Goal: Task Accomplishment & Management: Use online tool/utility

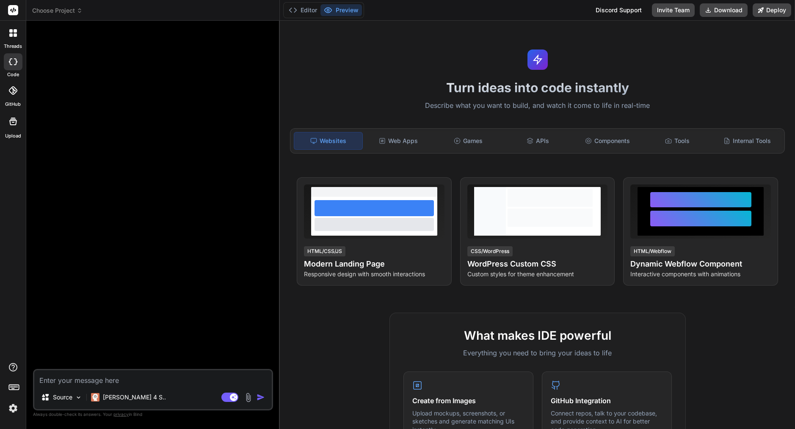
click at [72, 12] on span "Choose Project" at bounding box center [57, 10] width 50 height 8
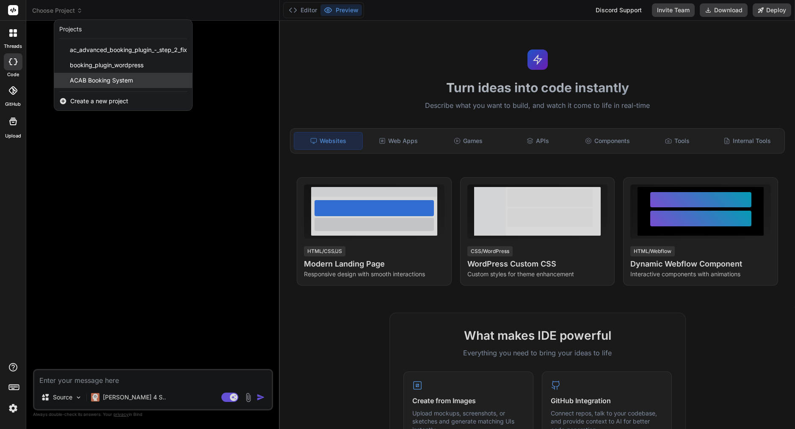
click at [94, 79] on span "ACAB Booking System" at bounding box center [101, 80] width 63 height 8
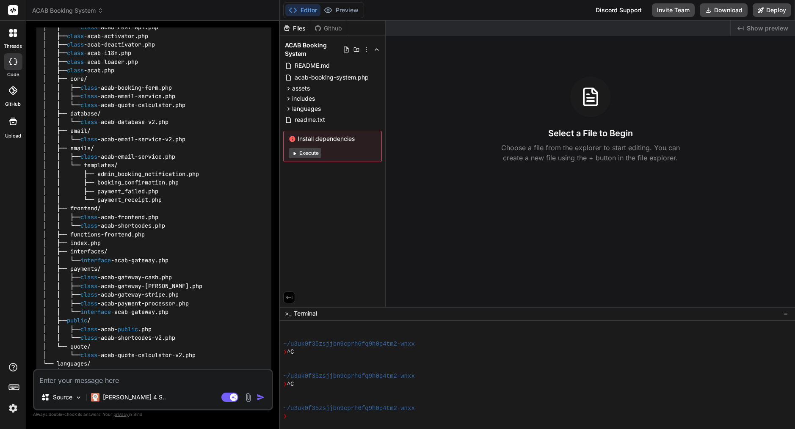
scroll to position [1514, 0]
click at [124, 396] on p "[PERSON_NAME] 4 S.." at bounding box center [134, 397] width 63 height 8
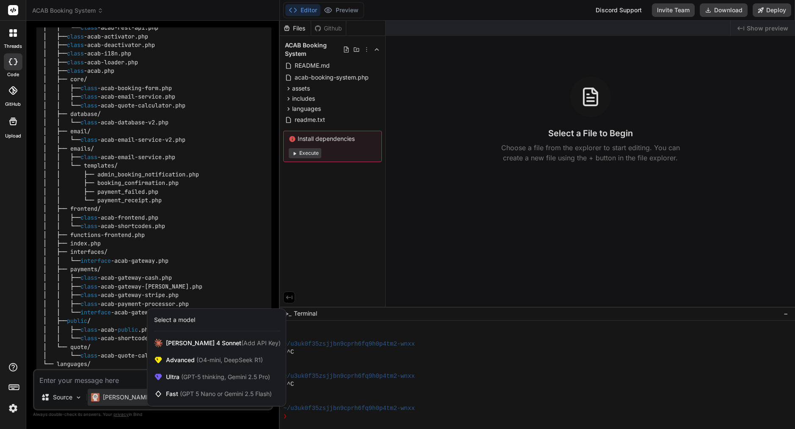
click at [14, 408] on img at bounding box center [13, 408] width 14 height 14
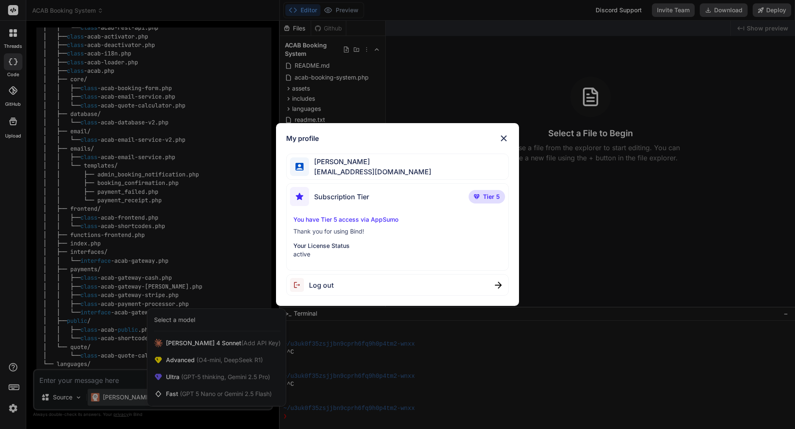
click at [506, 136] on img at bounding box center [503, 138] width 10 height 10
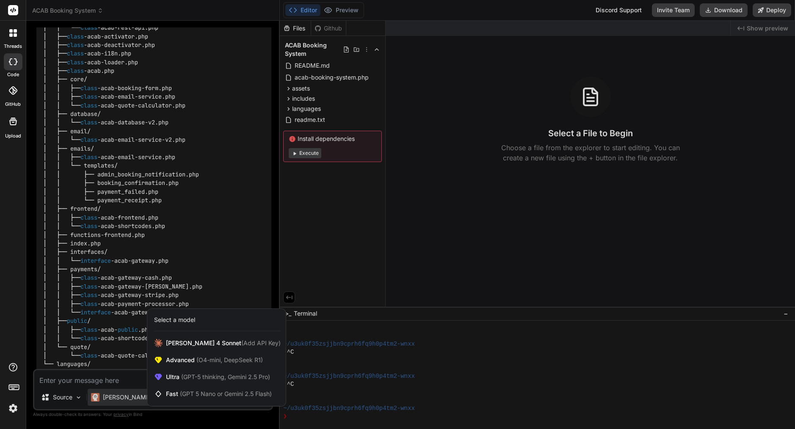
click at [201, 275] on div at bounding box center [397, 214] width 795 height 429
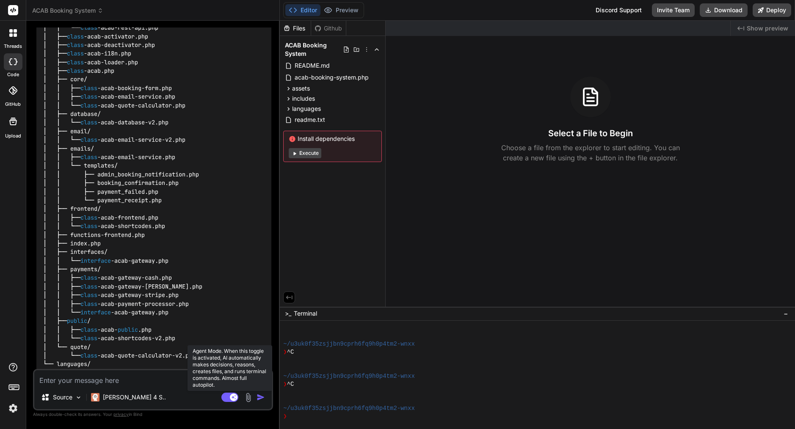
click at [229, 398] on rect at bounding box center [229, 397] width 17 height 9
type textarea "x"
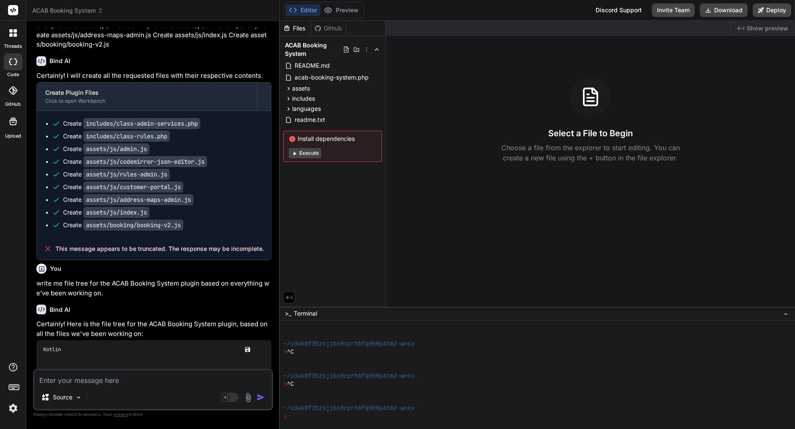
scroll to position [893, 0]
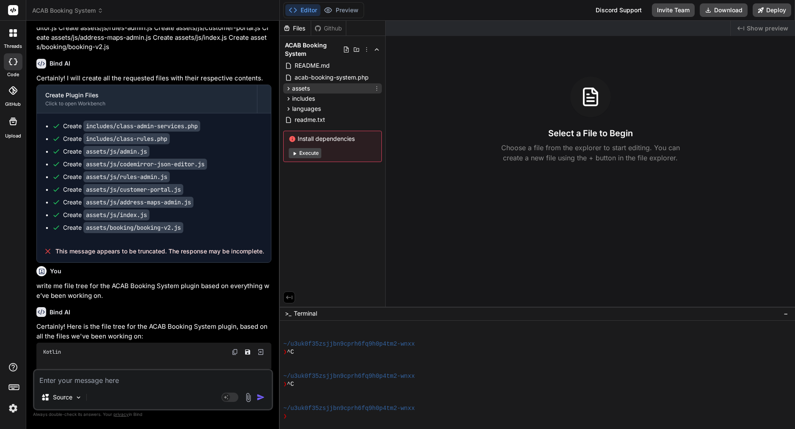
click at [291, 89] on icon at bounding box center [288, 88] width 7 height 7
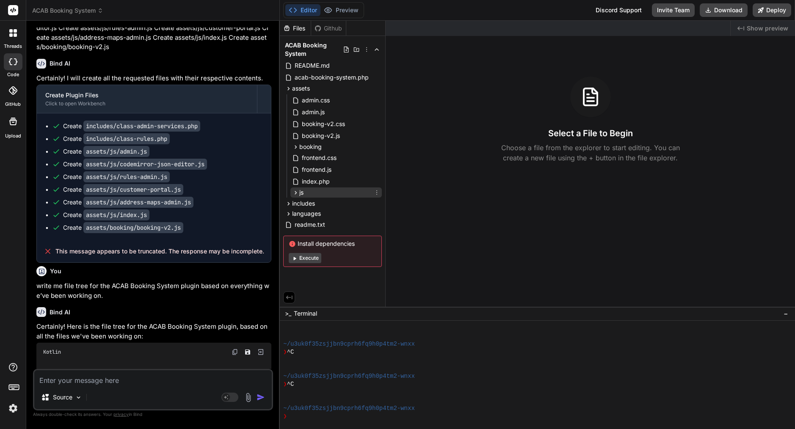
click at [296, 196] on icon at bounding box center [295, 192] width 7 height 7
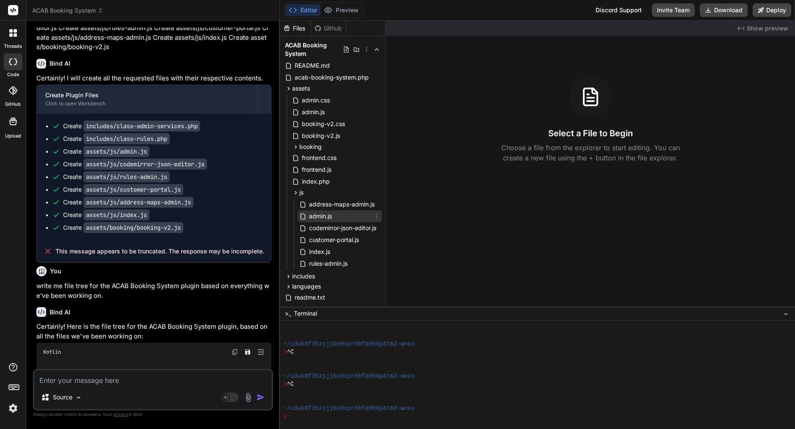
click at [324, 213] on span "admin.js" at bounding box center [320, 216] width 25 height 10
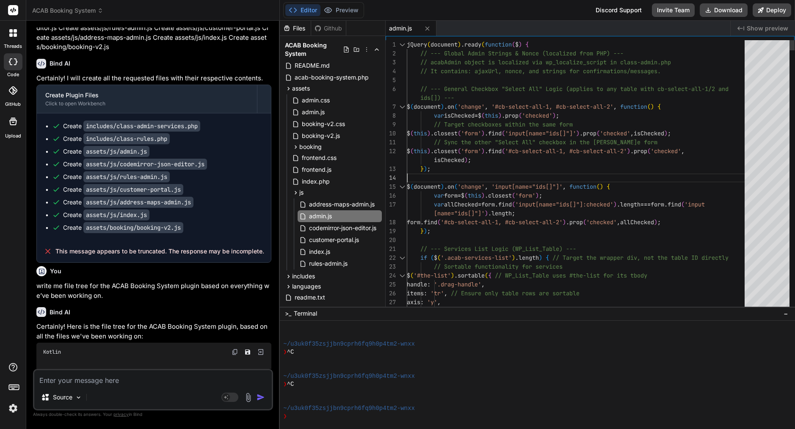
click at [488, 169] on div "} ) ;" at bounding box center [578, 169] width 343 height 9
type textarea "jQuery(document).ready(function($) { // --- Global Admin Strings & Nonce (local…"
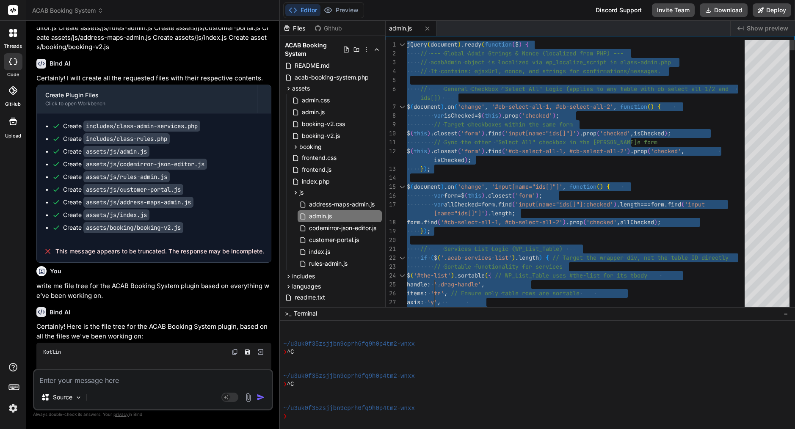
click at [488, 169] on div "} ) ;" at bounding box center [578, 169] width 343 height 9
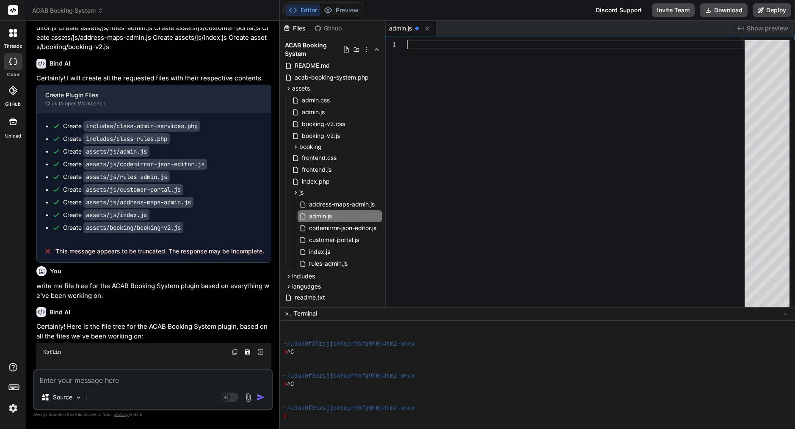
scroll to position [71, 0]
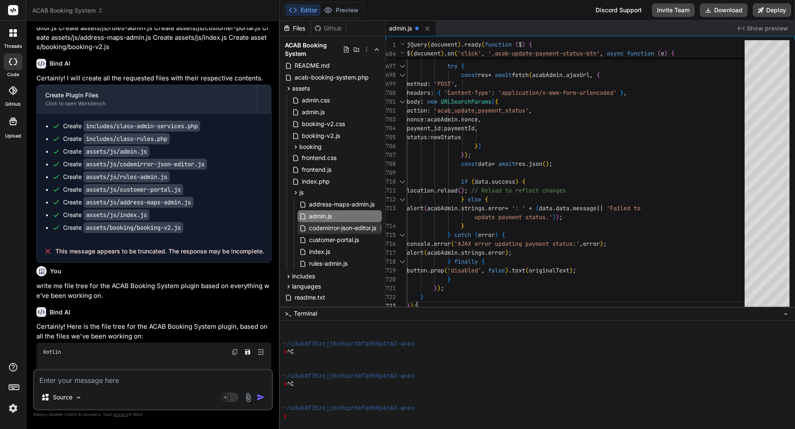
click at [347, 229] on span "codemirror-json-editor.js" at bounding box center [342, 228] width 69 height 10
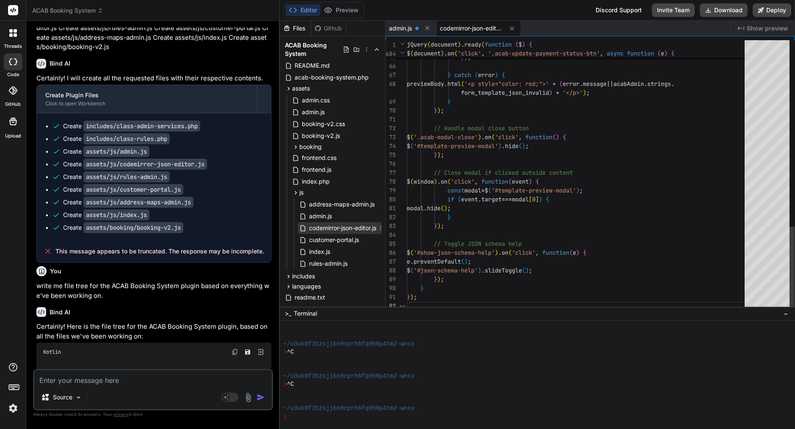
scroll to position [62, 0]
click at [506, 166] on div at bounding box center [578, 164] width 343 height 9
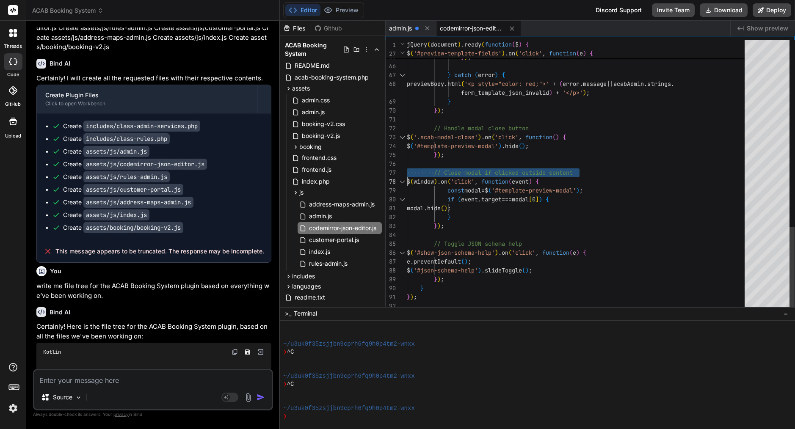
type textarea "jQuery(document).ready(function($) { // Initialize CodeMirror for JSON editor c…"
click at [506, 166] on div at bounding box center [578, 164] width 343 height 9
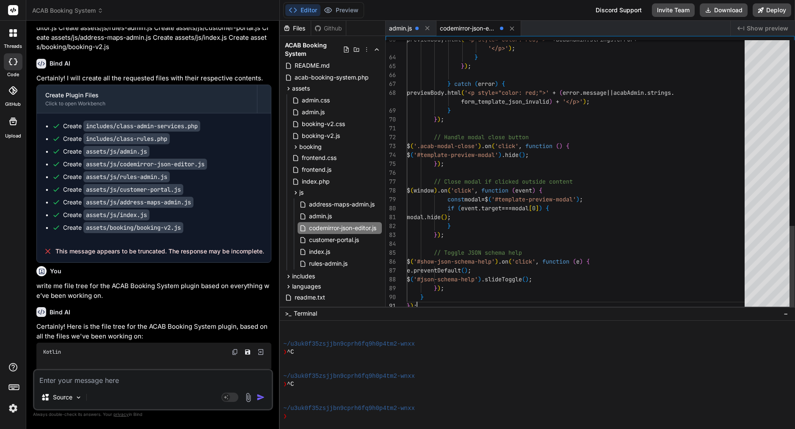
scroll to position [53, 0]
type textarea "// Toggle JSON schema help $('#show-json-schema-help').on('click', function (e)…"
click at [317, 261] on span "rules-admin.js" at bounding box center [328, 264] width 40 height 10
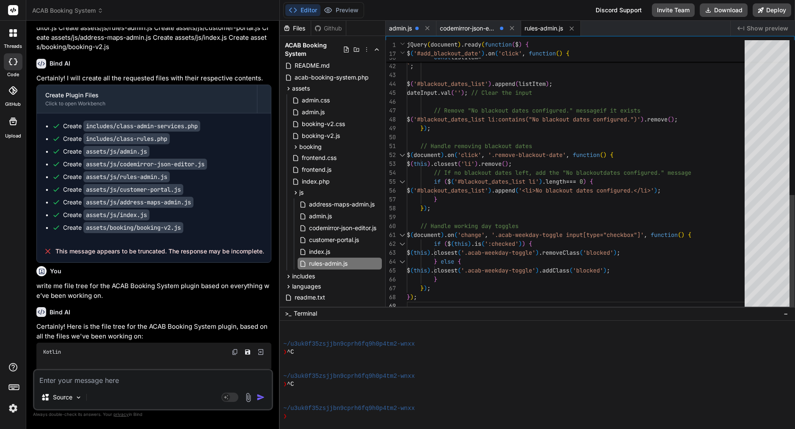
scroll to position [27, 0]
click at [481, 151] on span "'click'" at bounding box center [469, 155] width 24 height 8
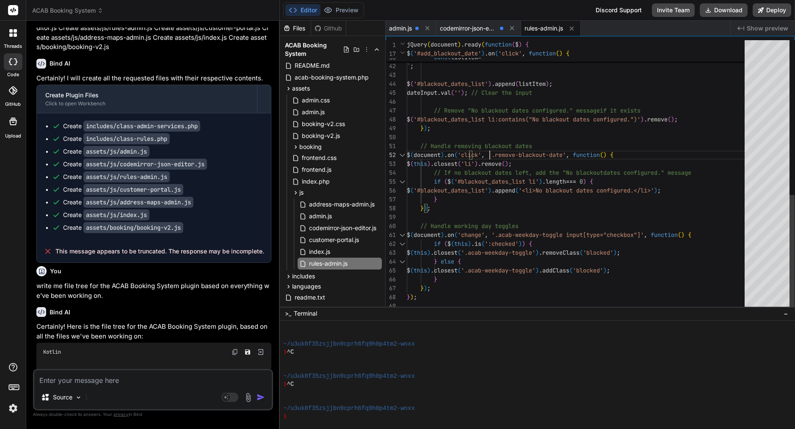
click at [481, 151] on span "'click'" at bounding box center [469, 155] width 24 height 8
type textarea "jQuery(document).ready(function($) { // Initialize Flatpickr for date inputs fl…"
click at [481, 151] on span "'click'" at bounding box center [469, 155] width 24 height 8
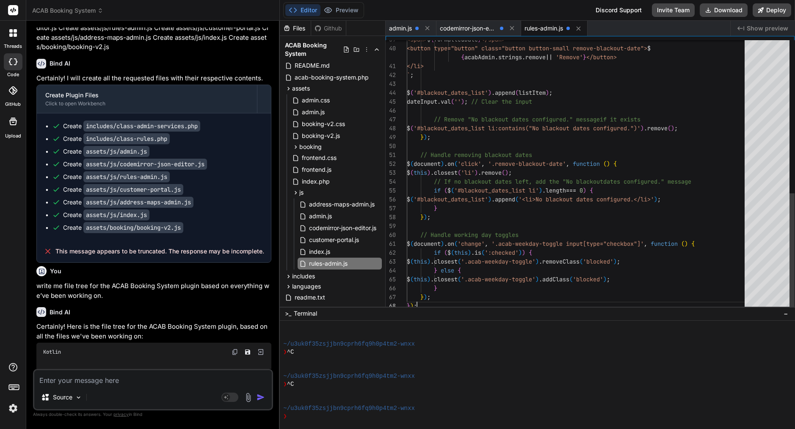
scroll to position [80, 0]
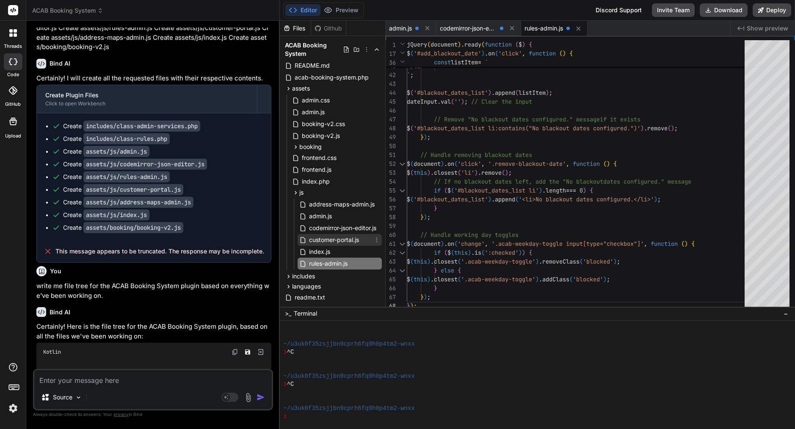
click at [319, 239] on span "customer-portal.js" at bounding box center [334, 240] width 52 height 10
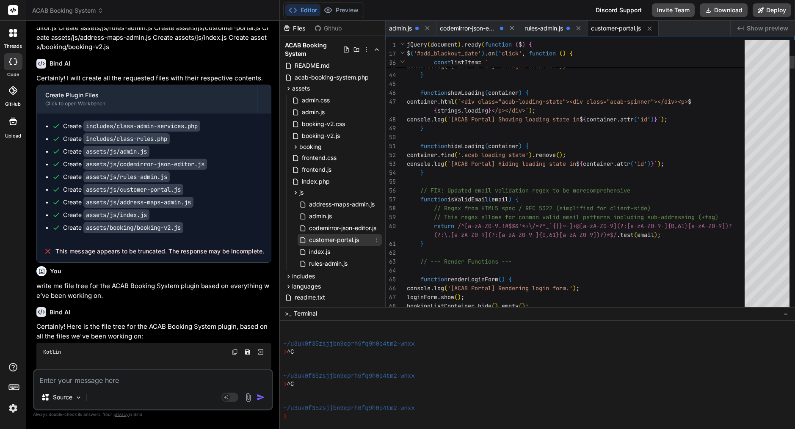
scroll to position [71, 0]
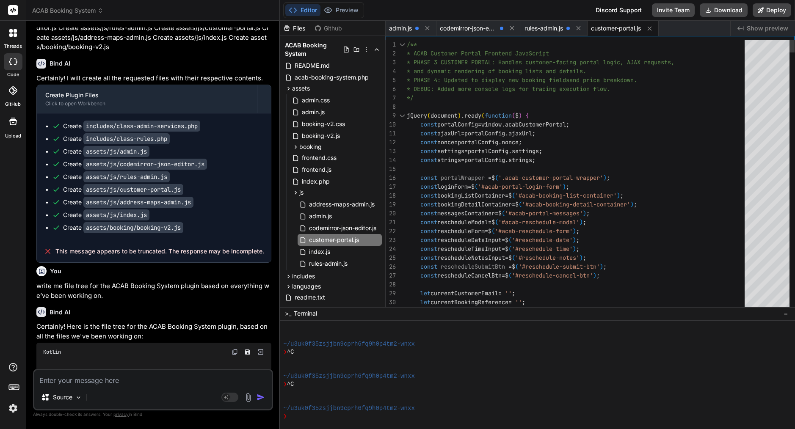
click at [578, 180] on span "'.acab-customer-portal-wrapper'" at bounding box center [550, 178] width 105 height 8
type textarea "/** * ACAB Customer Portal Frontend JavaScript * PHASE 3 CUSTOMER PORTAL: Handl…"
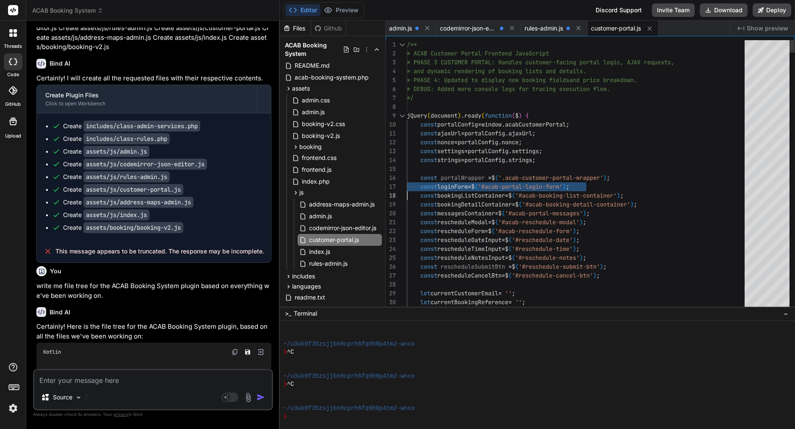
click at [578, 180] on span "'.acab-customer-portal-wrapper'" at bounding box center [550, 178] width 105 height 8
click at [355, 202] on span "address-maps-admin.js" at bounding box center [341, 204] width 67 height 10
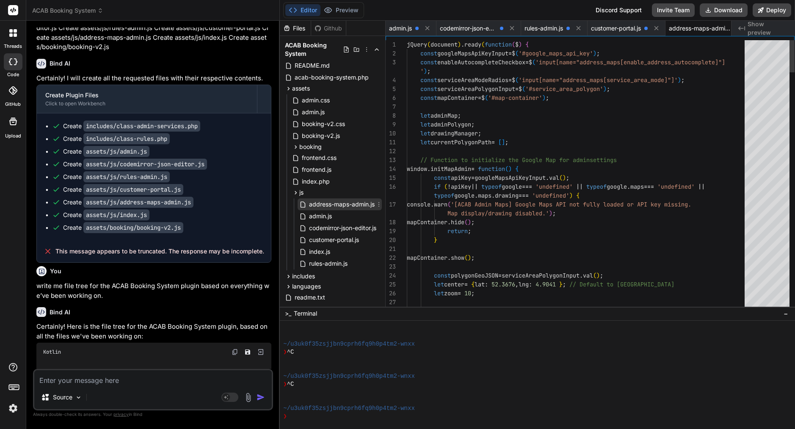
scroll to position [35, 0]
click at [471, 167] on span "initMapAdmin" at bounding box center [450, 169] width 41 height 8
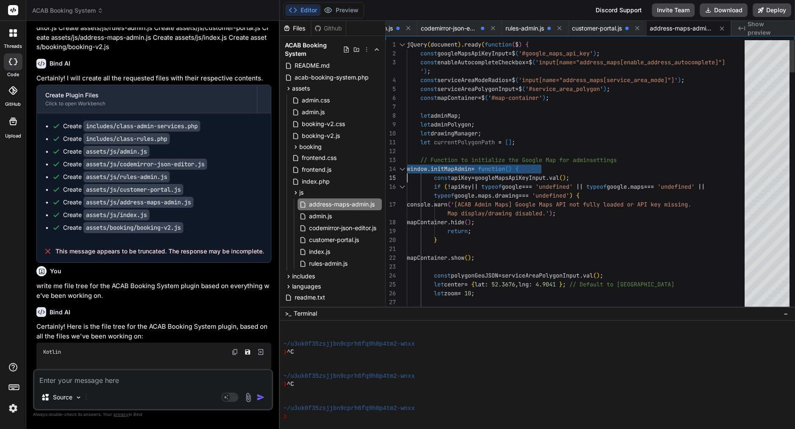
click at [471, 167] on span "initMapAdmin" at bounding box center [450, 169] width 41 height 8
type textarea "jQuery(document).ready(function($) { const googleMapsApiKeyInput = $('#google_m…"
click at [471, 167] on span "initMapAdmin" at bounding box center [450, 169] width 41 height 8
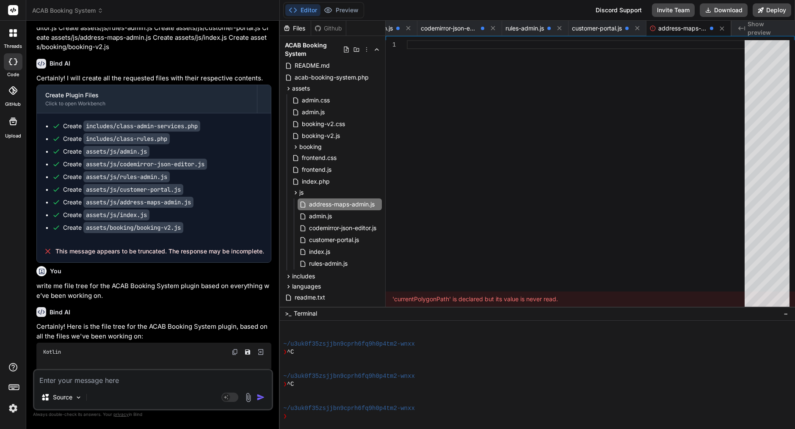
scroll to position [18, 0]
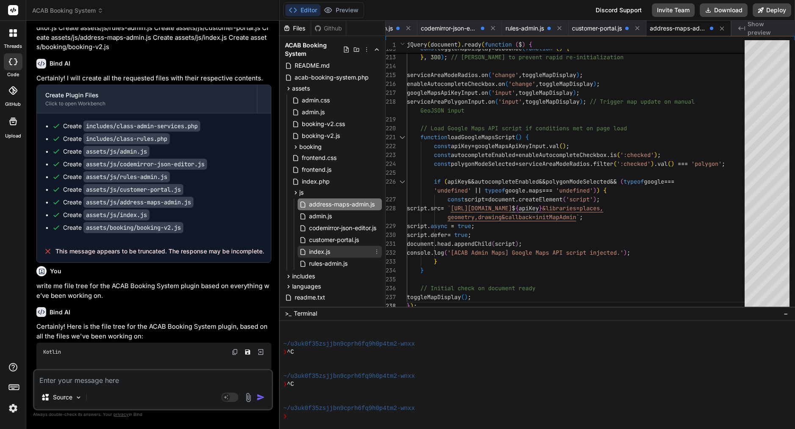
click at [332, 254] on div "index.js" at bounding box center [339, 252] width 84 height 12
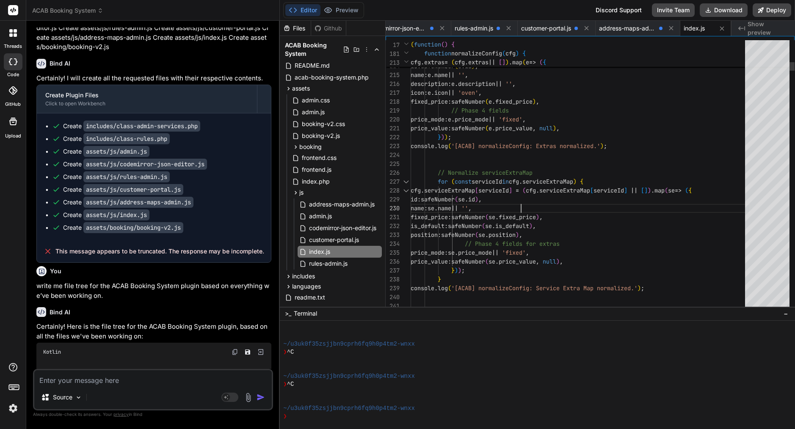
click at [465, 201] on span "se" at bounding box center [461, 199] width 7 height 8
type textarea "/** * Frontend Booking Form JavaScript - Enhanced with Google Maps Autocomplete…"
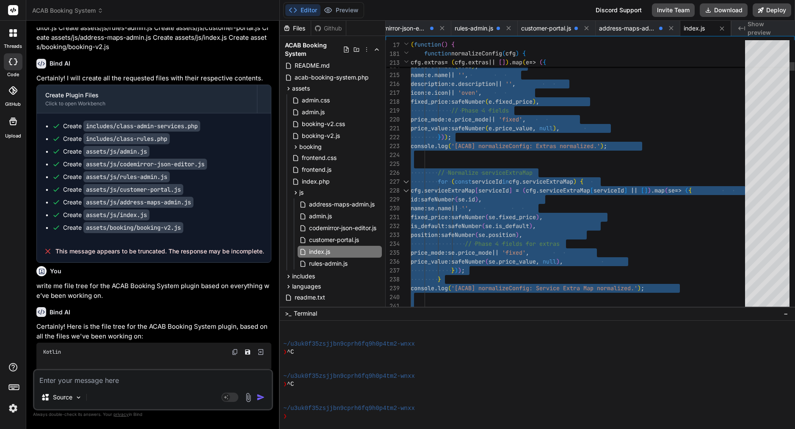
click at [465, 201] on span "se" at bounding box center [461, 199] width 7 height 8
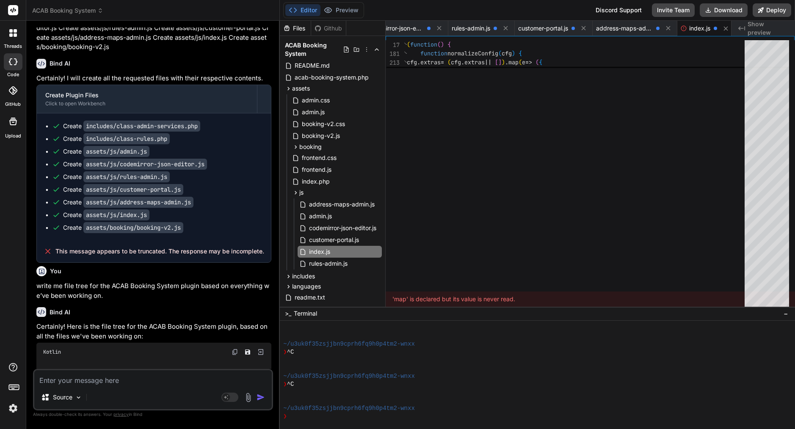
scroll to position [0, 80]
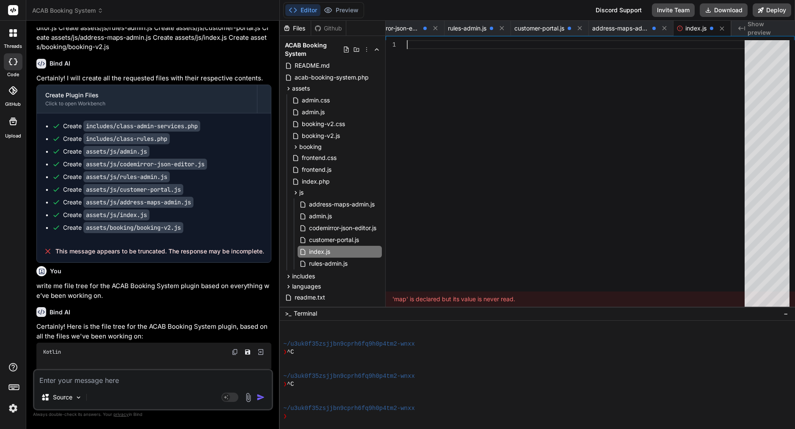
type textarea "document.getElementById('next-step')?.addEventListener('click', nextStep); docu…"
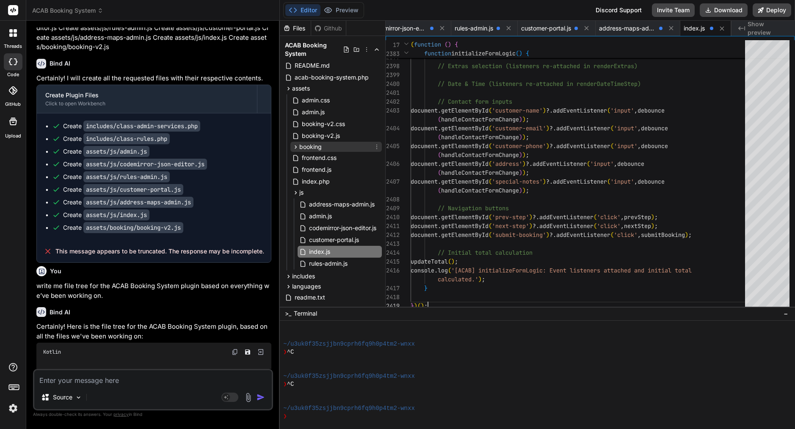
click at [317, 146] on span "booking" at bounding box center [310, 147] width 22 height 8
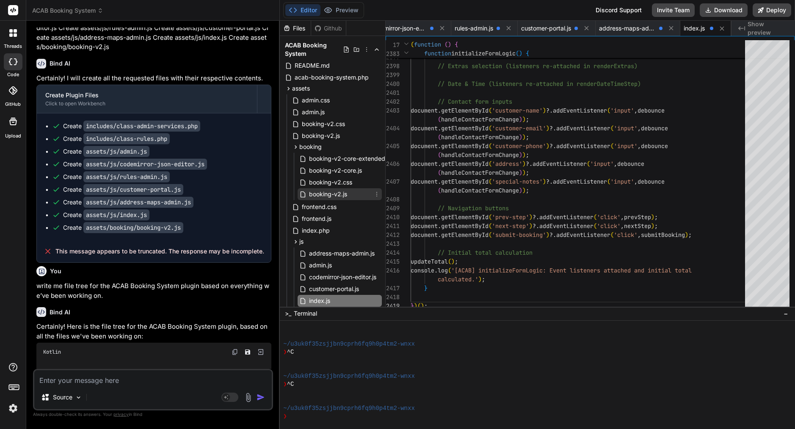
click at [327, 198] on span "booking-v2.js" at bounding box center [328, 194] width 40 height 10
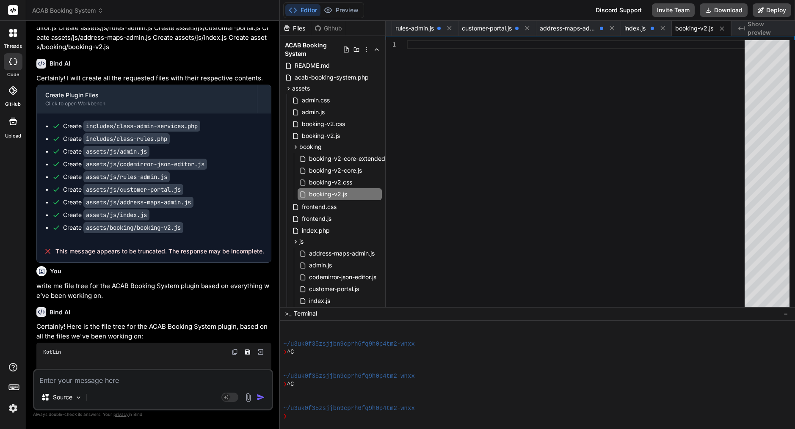
click at [457, 161] on div at bounding box center [578, 175] width 343 height 270
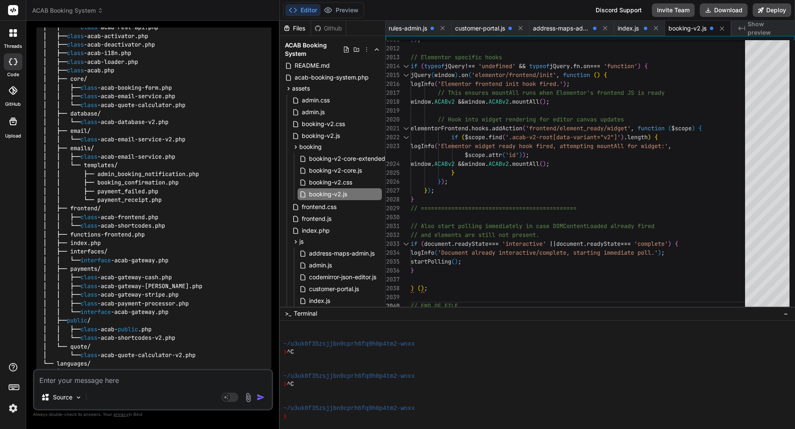
scroll to position [1514, 0]
click at [295, 149] on icon at bounding box center [295, 146] width 7 height 7
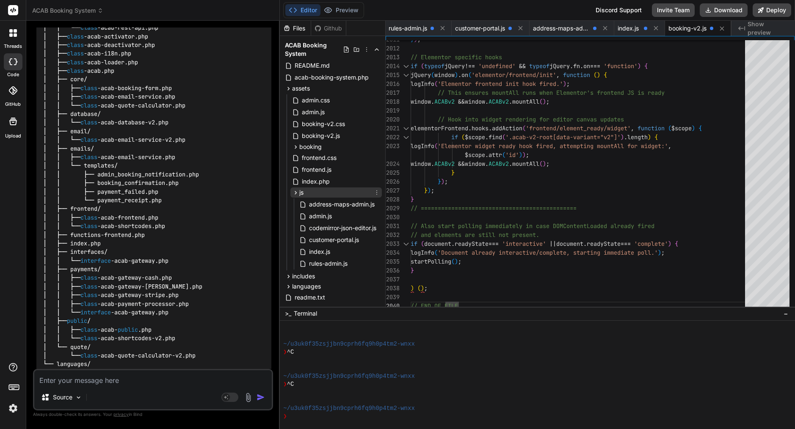
click at [294, 193] on icon at bounding box center [295, 192] width 7 height 7
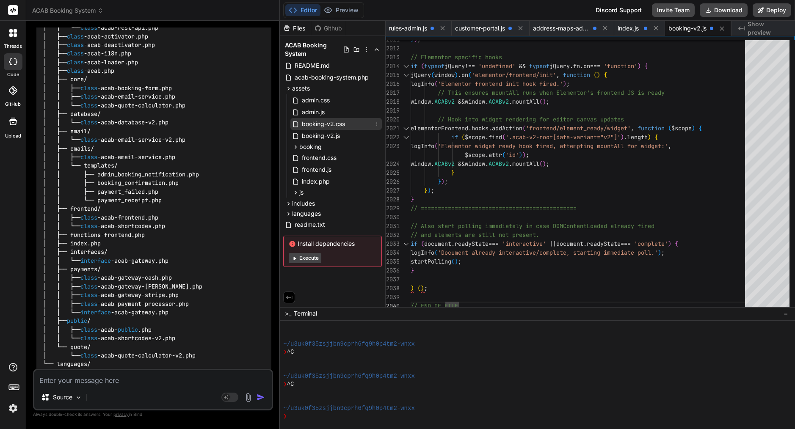
click at [333, 127] on span "booking-v2.css" at bounding box center [323, 124] width 45 height 10
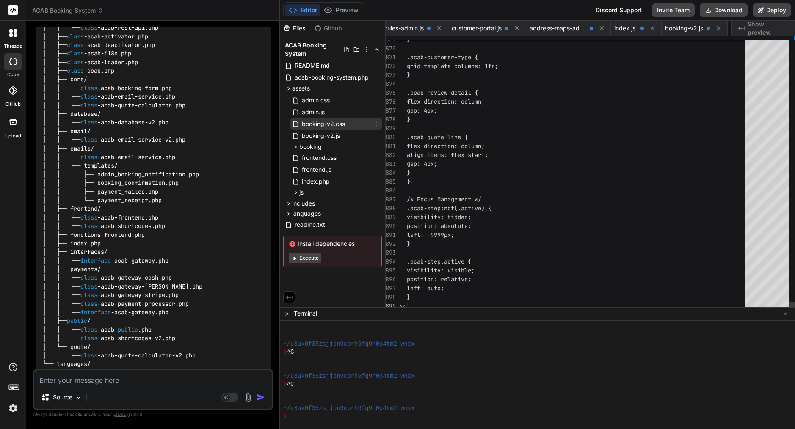
scroll to position [0, 204]
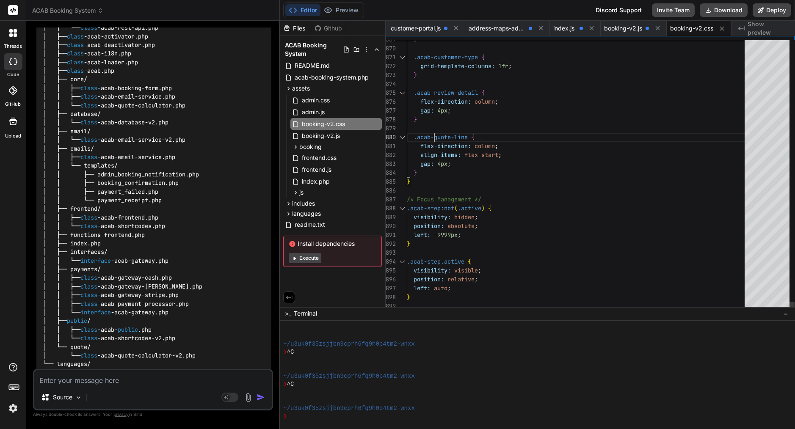
click at [435, 129] on div at bounding box center [578, 128] width 343 height 9
type textarea "/* ACAB Booking Form v2 - Mobile-First Responsive Design */ /* Base Reset & Var…"
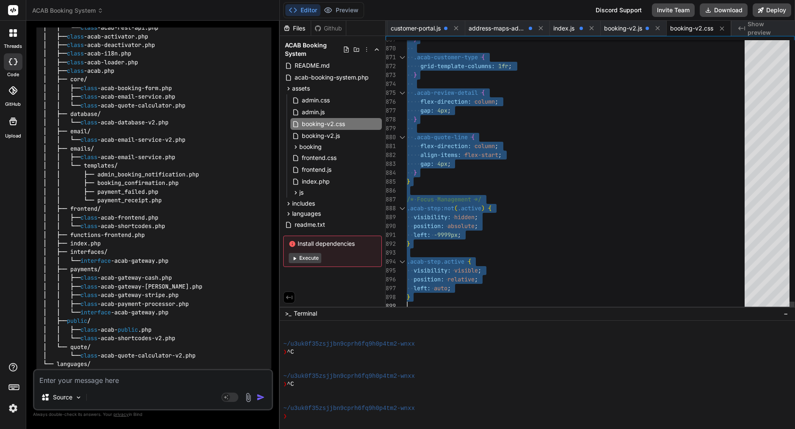
scroll to position [0, 0]
click at [435, 129] on div at bounding box center [578, 128] width 343 height 9
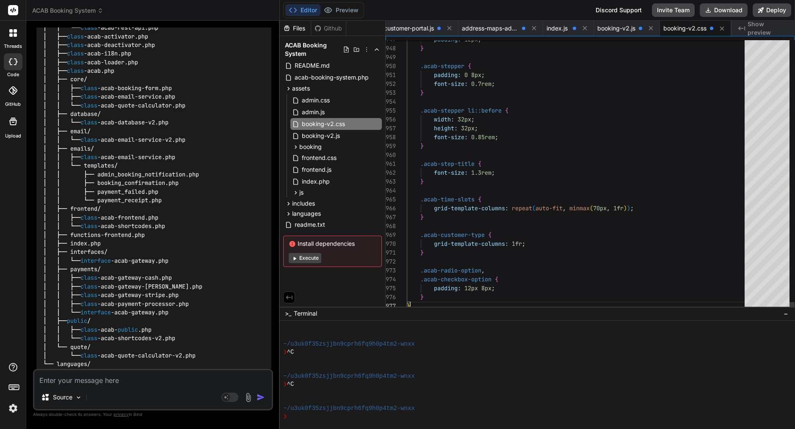
scroll to position [71, 0]
click at [322, 137] on span "booking-v2.js" at bounding box center [321, 136] width 40 height 10
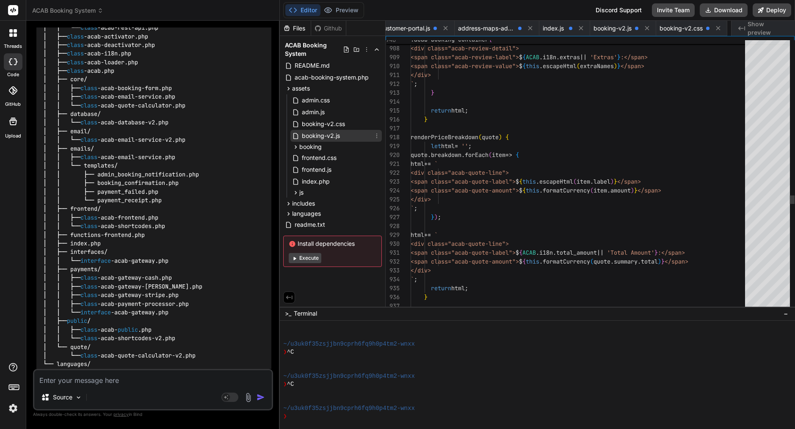
scroll to position [0, 270]
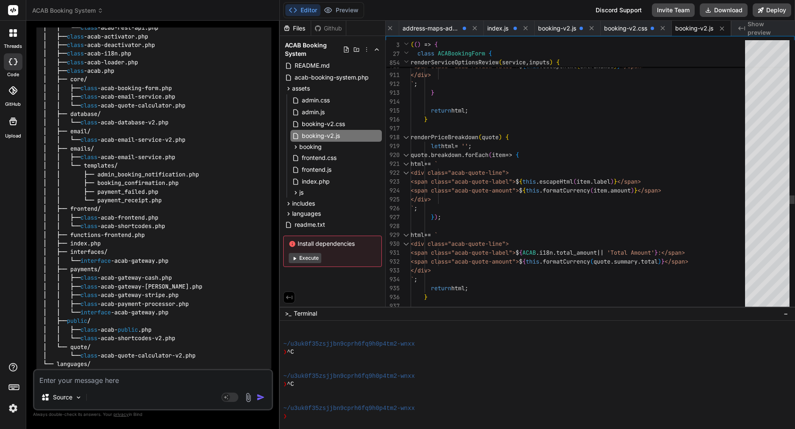
click at [461, 157] on span "breakdown" at bounding box center [446, 155] width 30 height 8
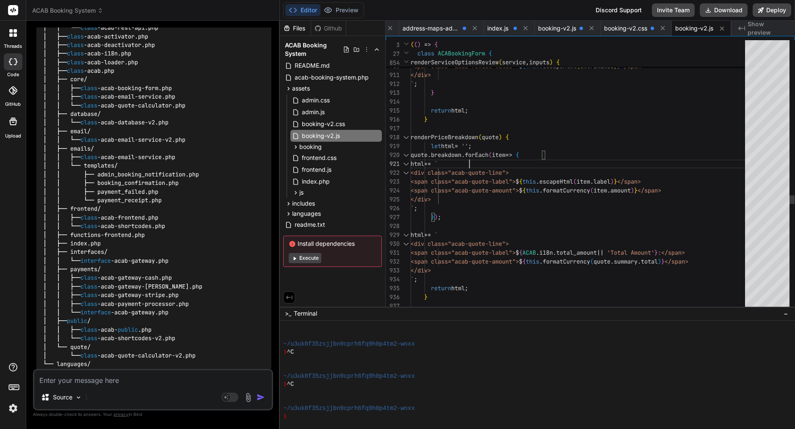
click at [461, 157] on span "breakdown" at bounding box center [446, 155] width 30 height 8
type textarea "/* ACAB Booking Form v2 - Multi-Step Mobile-First Implementation */ (() => { 'u…"
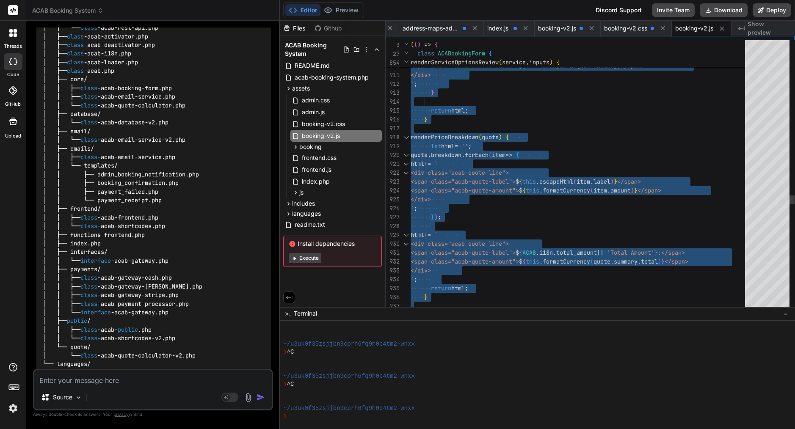
click at [461, 157] on span "breakdown" at bounding box center [446, 155] width 30 height 8
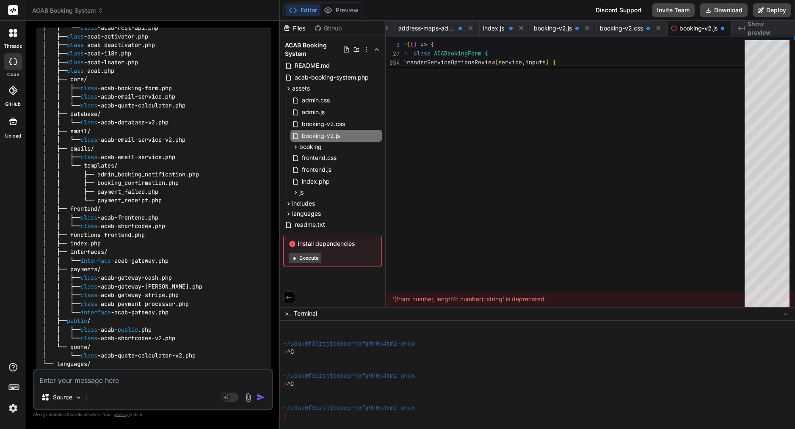
scroll to position [0, 286]
click at [462, 158] on div at bounding box center [578, 175] width 343 height 270
type textarea "}); window.ACABookingForm = ACABookingForm; })();"
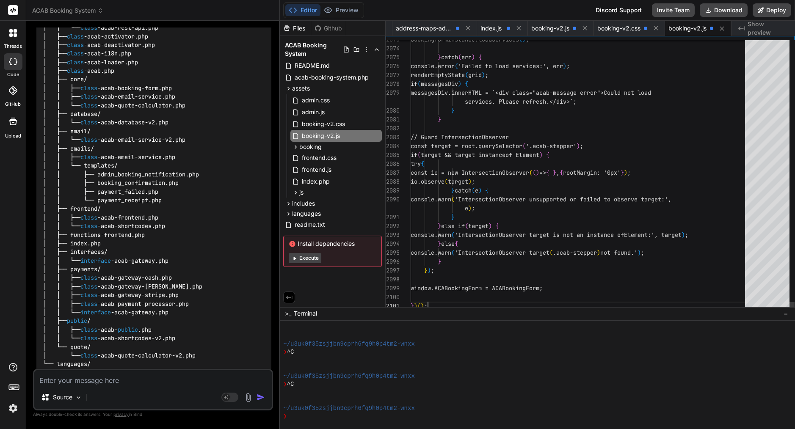
scroll to position [36, 0]
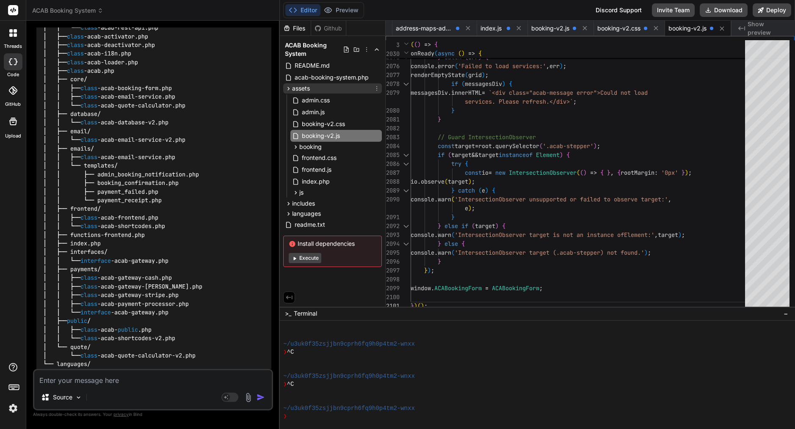
click at [326, 86] on div "assets" at bounding box center [332, 88] width 99 height 10
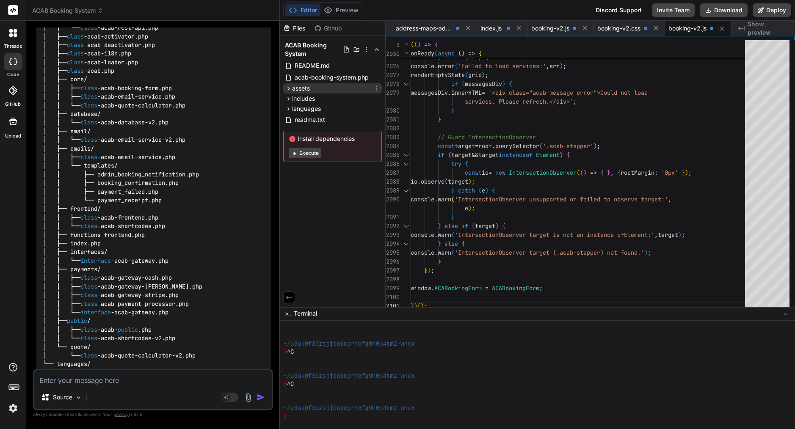
click at [326, 86] on div "assets" at bounding box center [332, 88] width 99 height 10
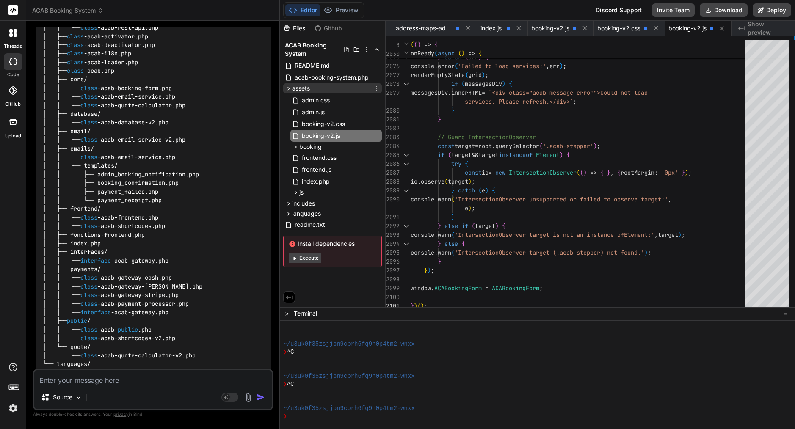
click at [377, 89] on icon at bounding box center [376, 88] width 7 height 7
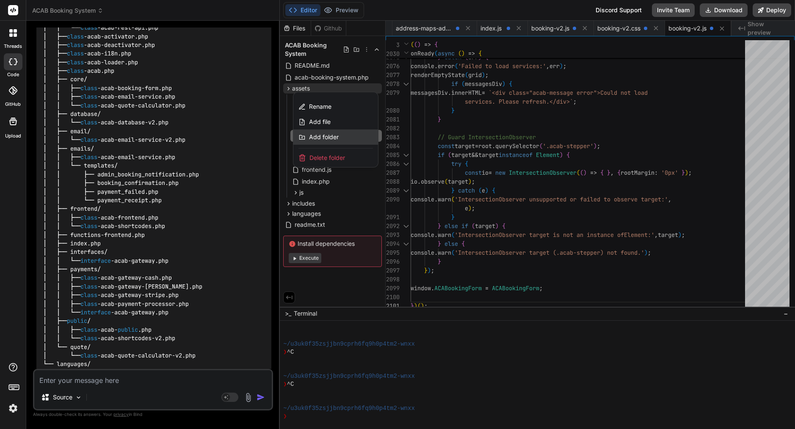
click at [332, 135] on span "Add folder" at bounding box center [324, 137] width 30 height 8
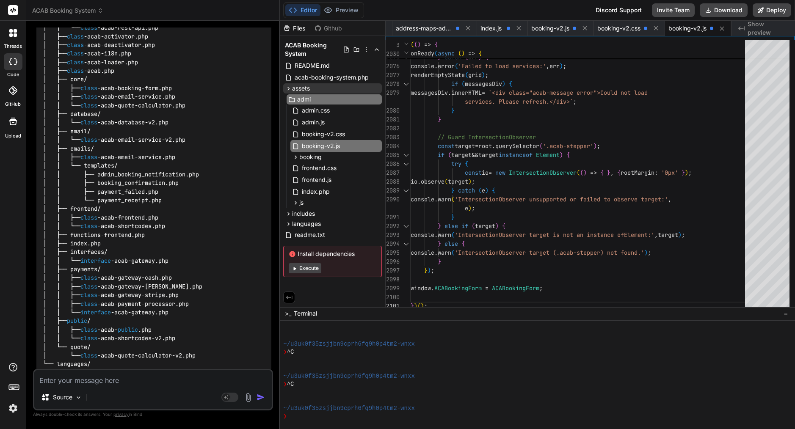
type input "admin"
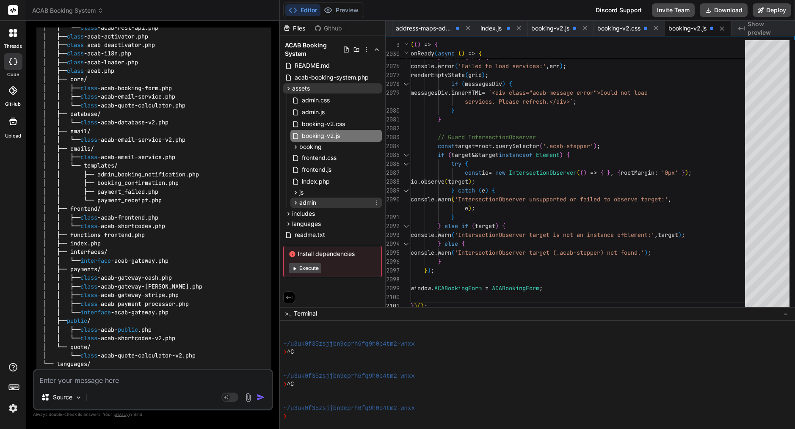
click at [375, 203] on icon at bounding box center [376, 202] width 7 height 7
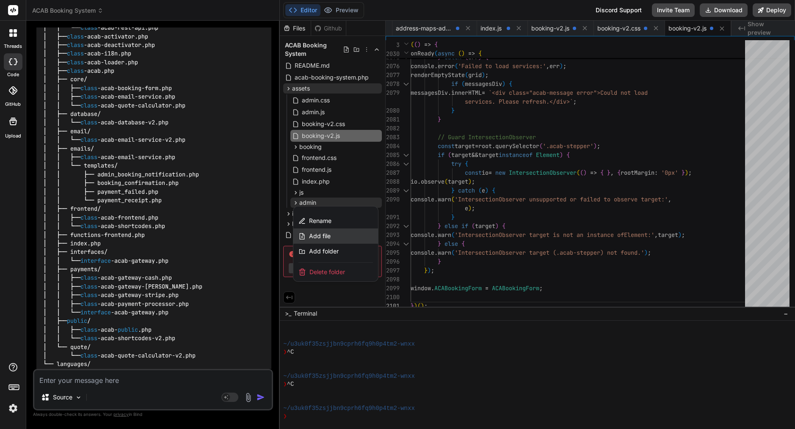
click at [346, 234] on div "Add file" at bounding box center [335, 235] width 85 height 15
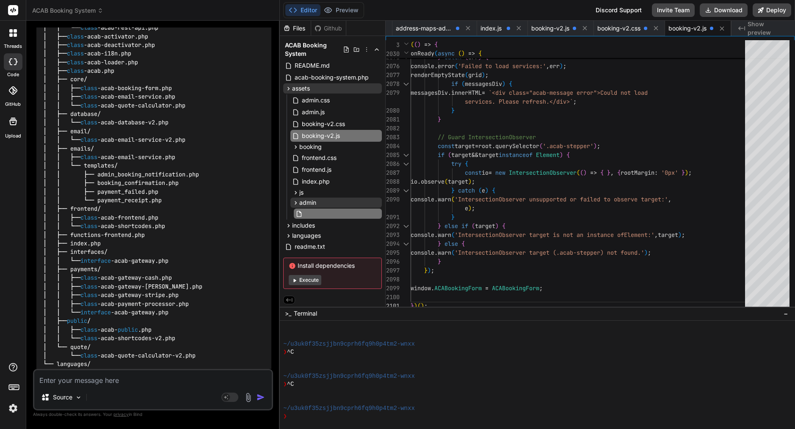
paste input "acab-services.css"
type input "acab-services.css"
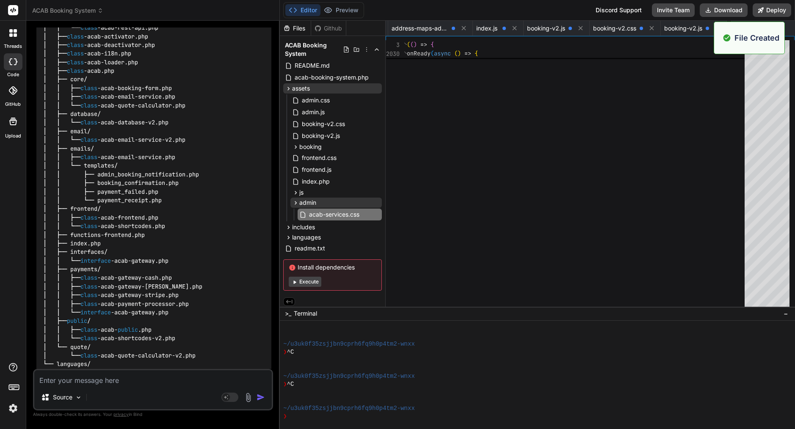
scroll to position [0, 0]
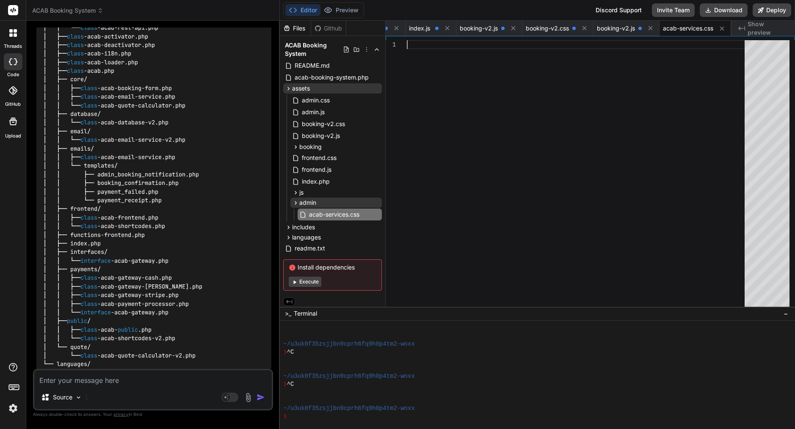
click at [480, 151] on div at bounding box center [578, 175] width 343 height 270
type textarea "cursor: not-allowed; }"
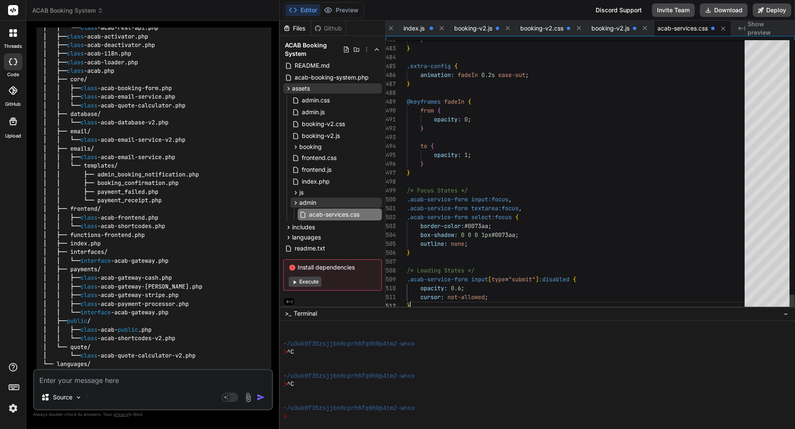
scroll to position [9, 0]
click at [375, 201] on icon at bounding box center [376, 202] width 7 height 7
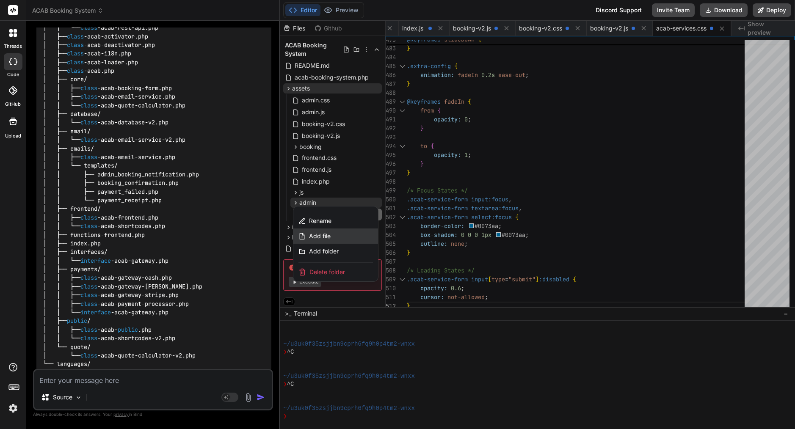
click at [347, 234] on div "Add file" at bounding box center [335, 235] width 85 height 15
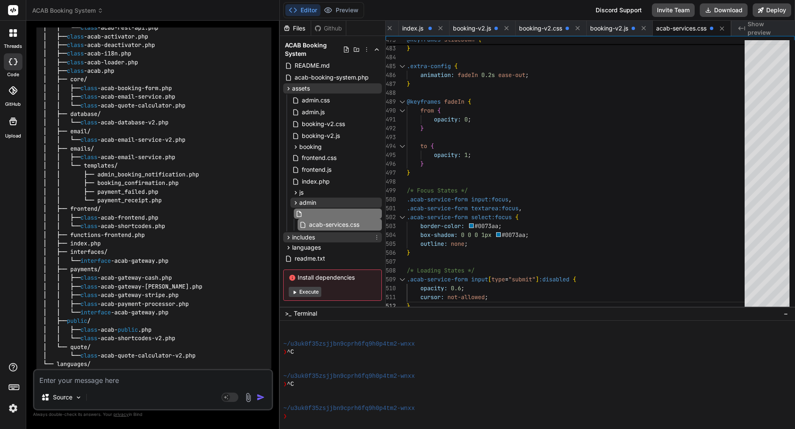
paste input "acab-services.js"
type input "acab-services.js"
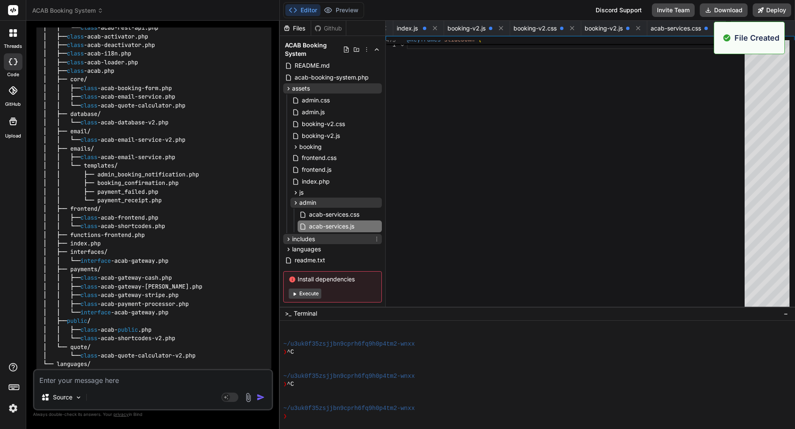
scroll to position [0, 0]
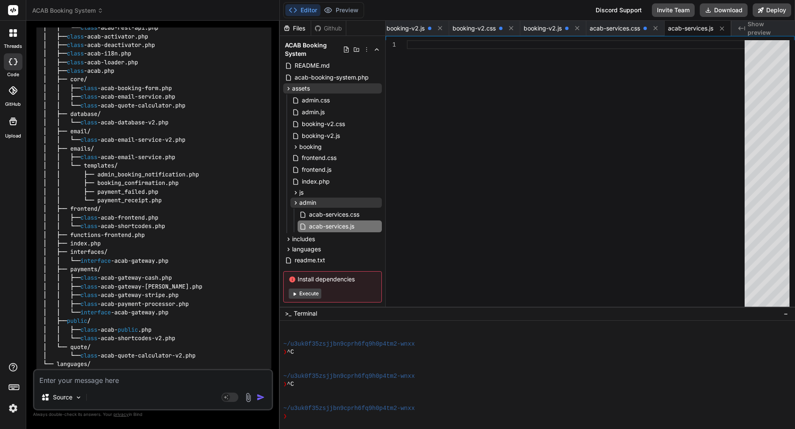
click at [421, 155] on div at bounding box center [578, 175] width 343 height 270
type textarea "})(jQuery);"
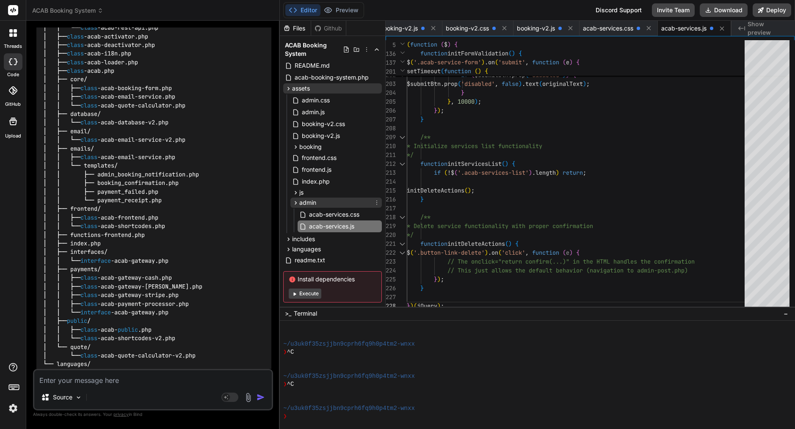
click at [294, 202] on icon at bounding box center [295, 202] width 7 height 7
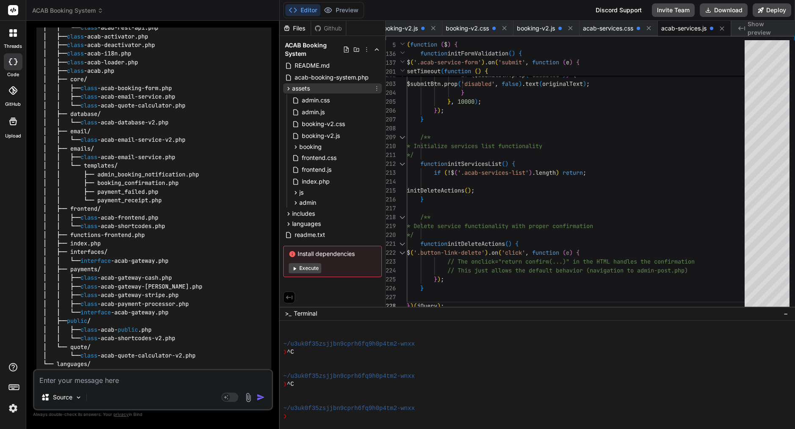
click at [289, 85] on icon at bounding box center [288, 88] width 7 height 7
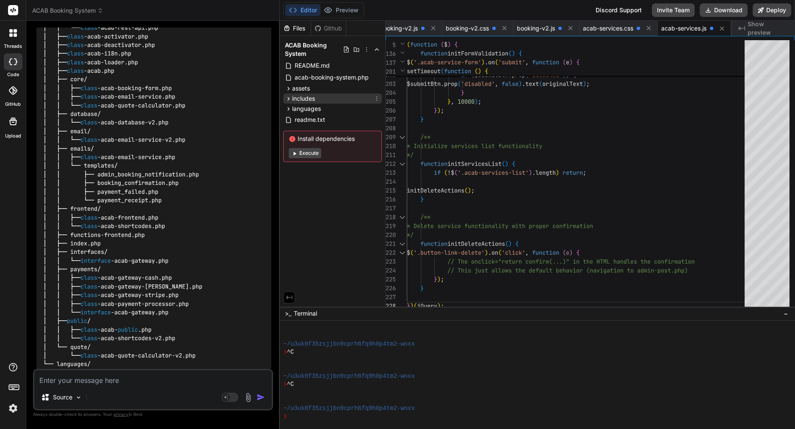
click at [305, 99] on span "includes" at bounding box center [303, 98] width 23 height 8
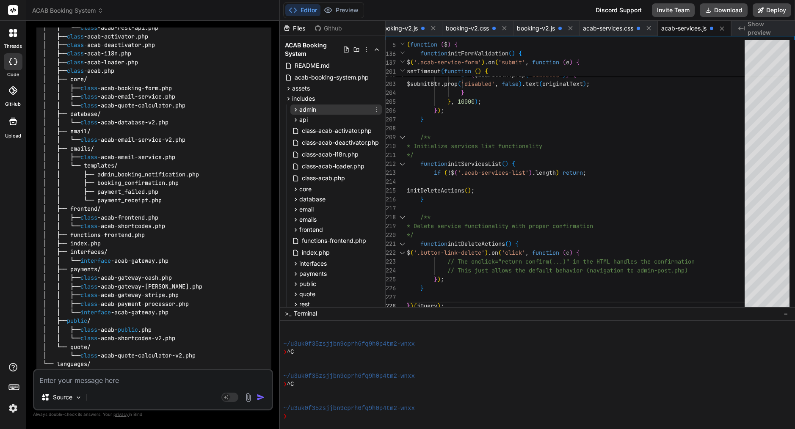
click at [308, 107] on span "admin" at bounding box center [307, 109] width 17 height 8
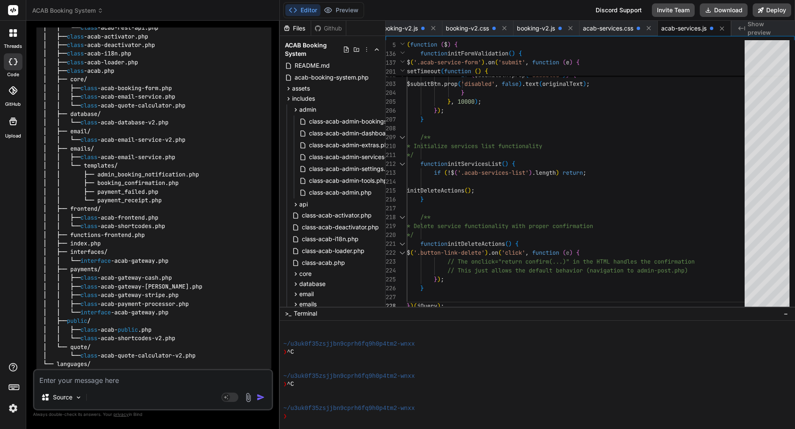
type textarea "x"
type textarea "// The onclick="return confirm(...)" in the HTML handles the confirmation // Th…"
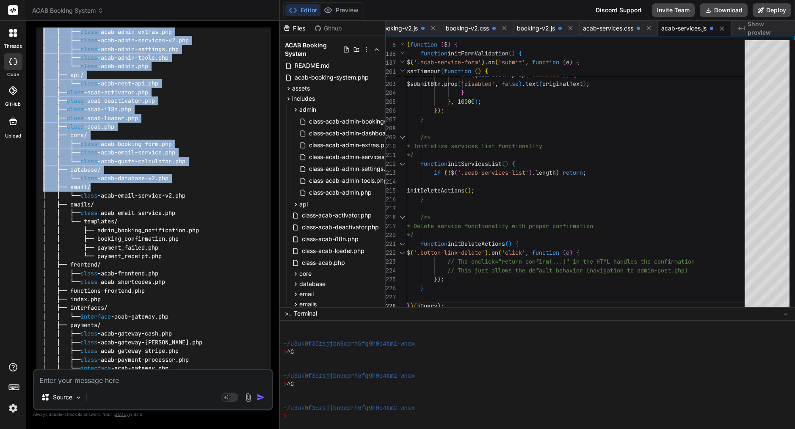
type textarea "x"
type textarea "// This just allows the default behavior (navigation to admin-post.php) }); } }…"
type textarea "x"
type textarea "}); } })(jQuery);"
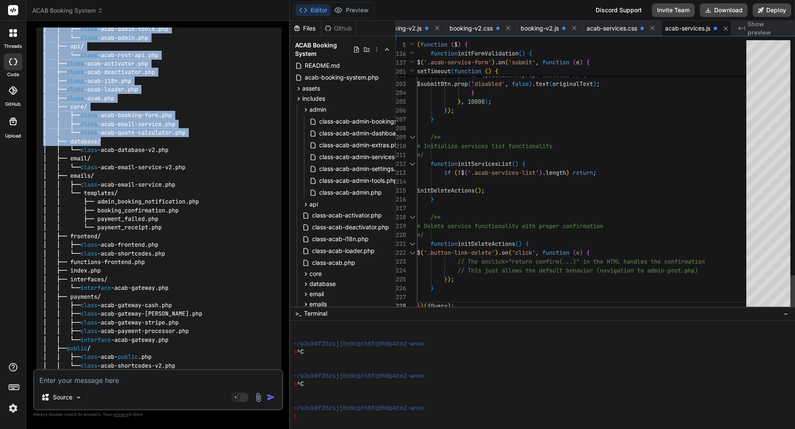
type textarea "x"
drag, startPoint x: 279, startPoint y: 113, endPoint x: 273, endPoint y: 111, distance: 6.4
click at [273, 111] on div "Bind AI Web Search Created with Pixso. Code Generator You no you created file w…" at bounding box center [158, 225] width 264 height 408
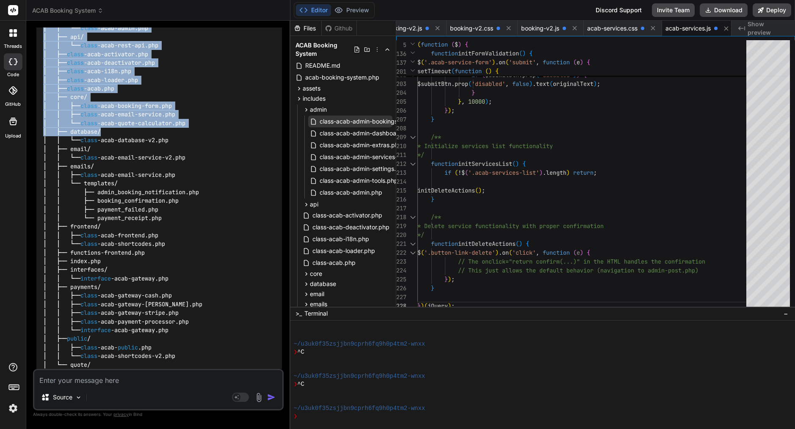
click at [378, 120] on span "class-acab-admin-bookings.php" at bounding box center [365, 121] width 92 height 10
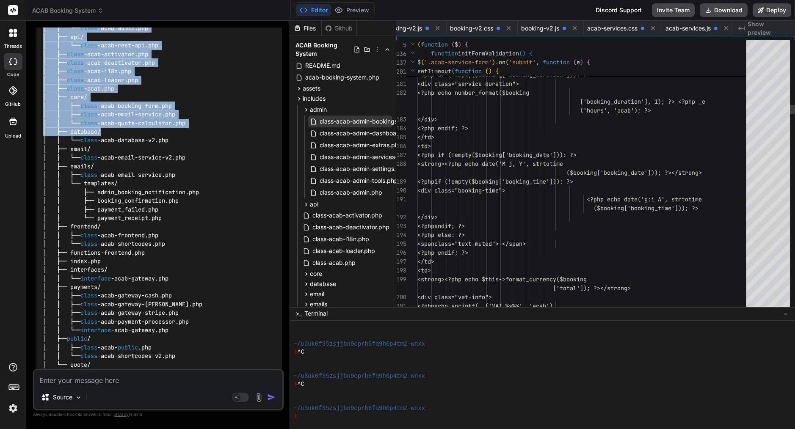
scroll to position [0, 526]
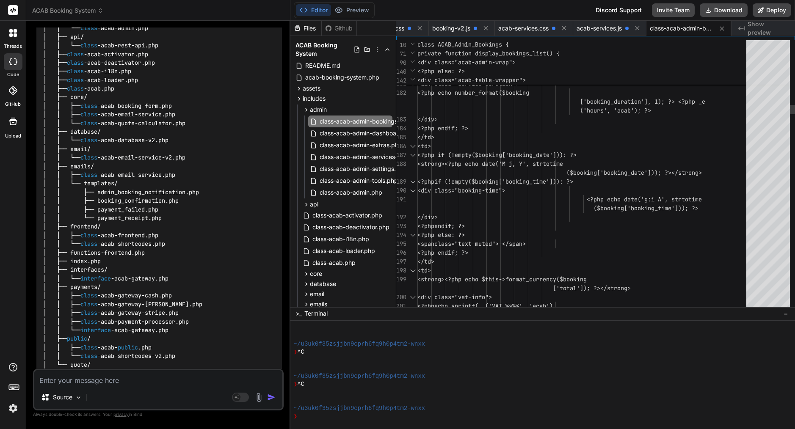
click at [434, 138] on span "</td>" at bounding box center [425, 137] width 17 height 8
type textarea "<?php /** * ACAB Admin Bookings Management */ if (!defined('ABSPATH')) { exit; …"
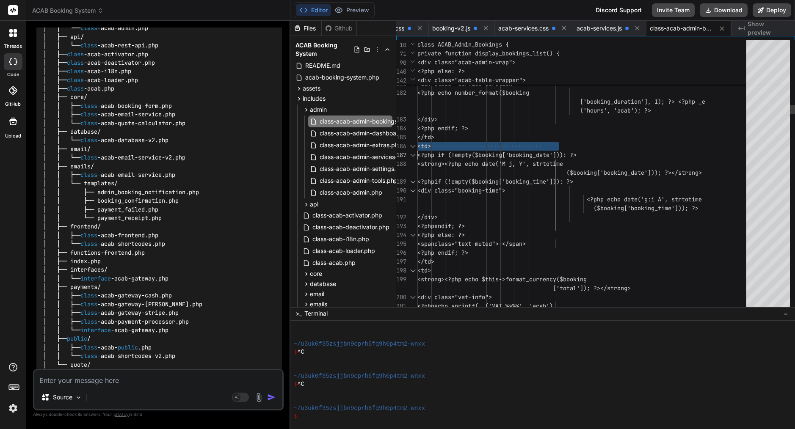
click at [434, 138] on span "</td>" at bounding box center [425, 137] width 17 height 8
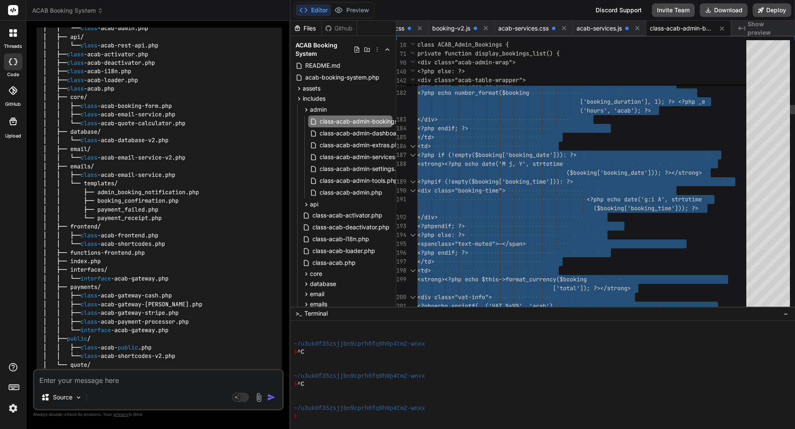
scroll to position [0, 0]
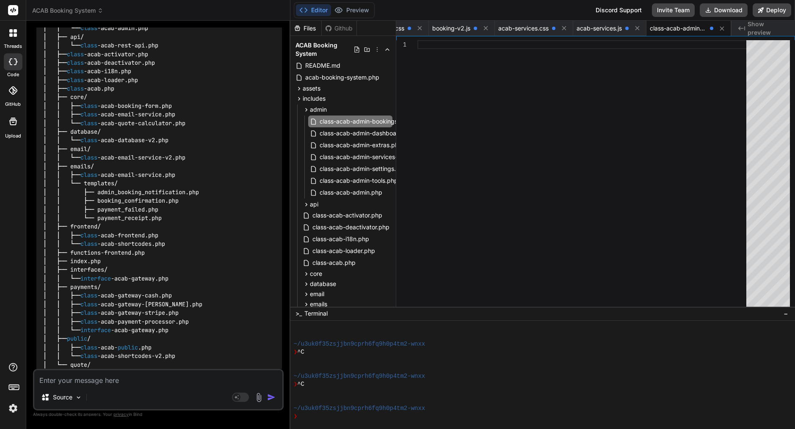
type textarea "$symbols = array('EUR' => '€', 'USD' => '$', 'GBP' => '£'); $symbol = isset($sy…"
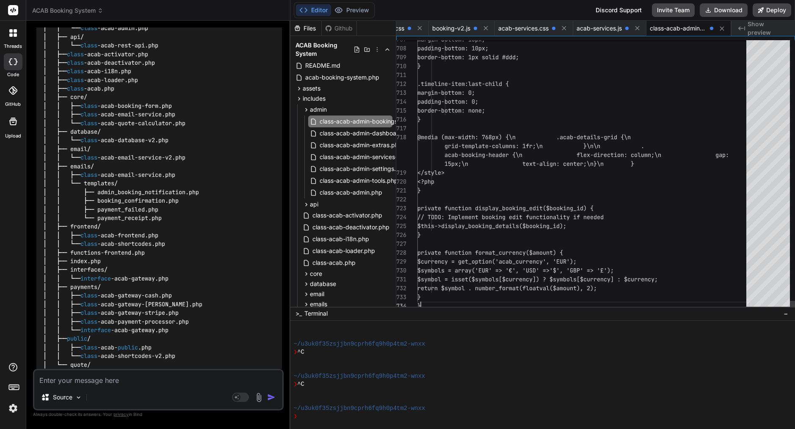
scroll to position [36, 0]
click at [365, 134] on span "class-acab-admin-dashboard.php" at bounding box center [367, 133] width 97 height 10
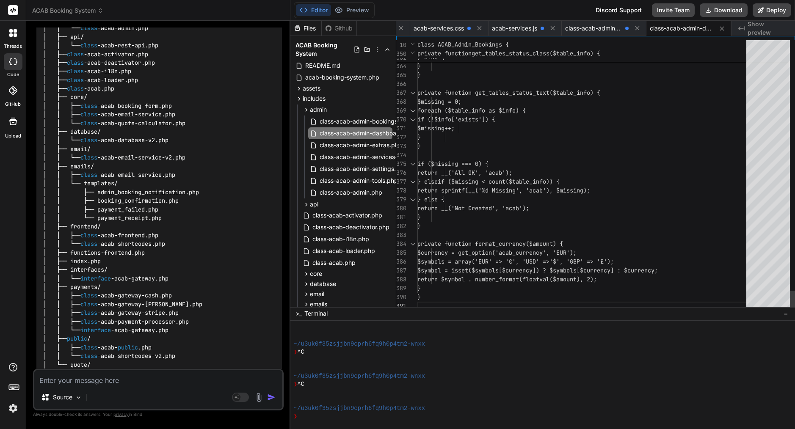
click at [497, 158] on div at bounding box center [584, 155] width 334 height 9
type textarea "<?php /** * ACAB Admin Dashboard Class */ if (!defined('ABSPATH')) { exit; } cl…"
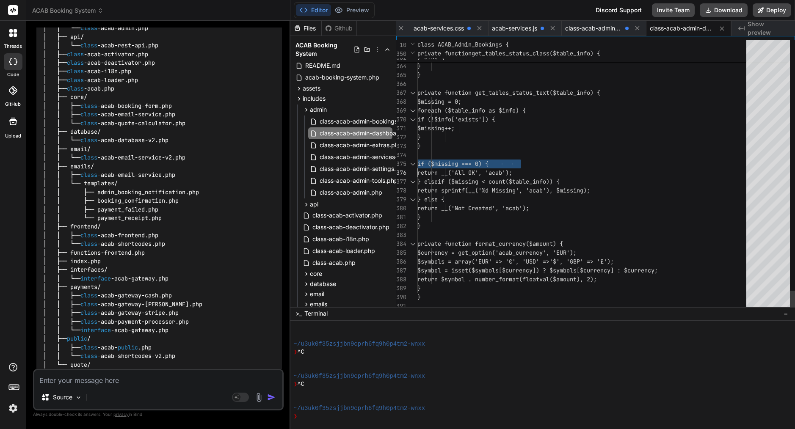
click at [497, 158] on div at bounding box center [584, 155] width 334 height 9
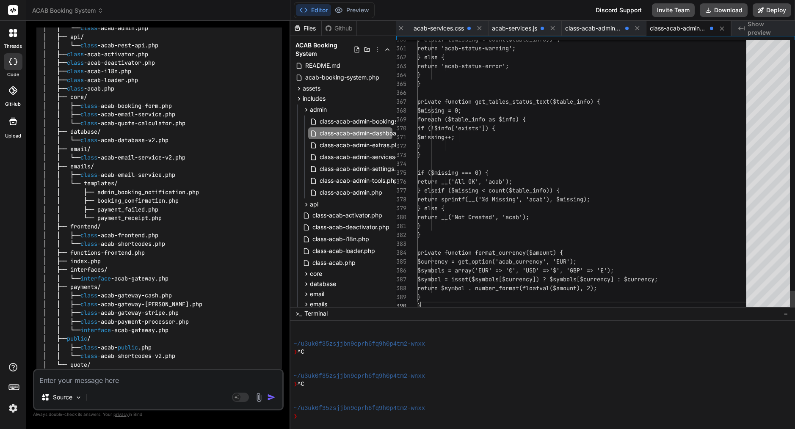
scroll to position [80, 0]
click at [355, 146] on span "class-acab-admin-extras.php" at bounding box center [361, 145] width 84 height 10
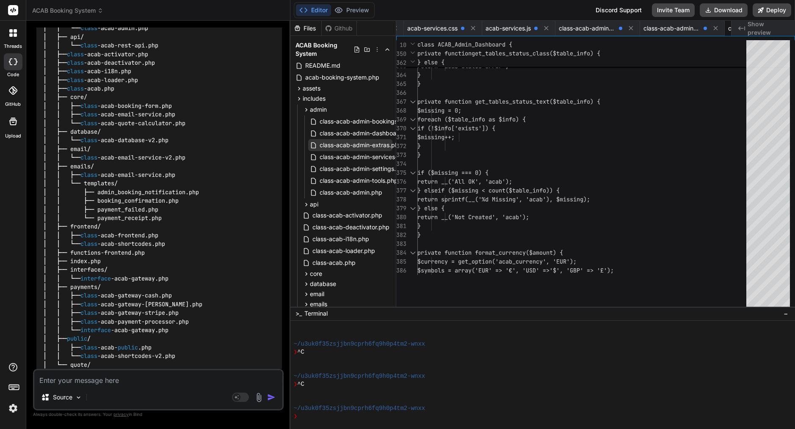
scroll to position [0, 695]
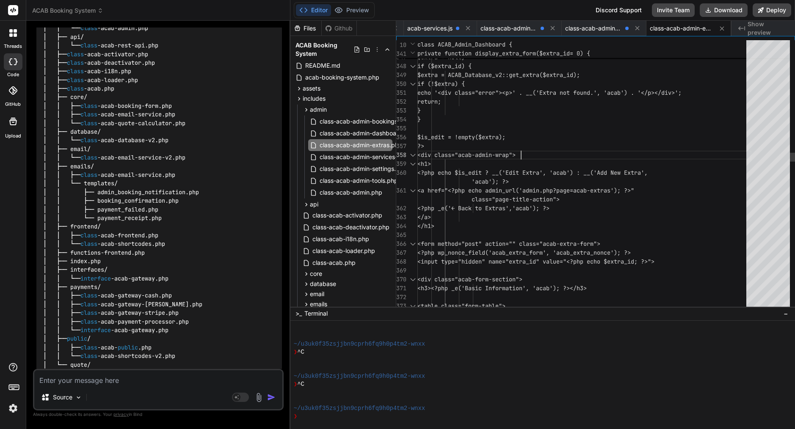
click at [515, 154] on span "<div class="acab-admin-wrap">" at bounding box center [466, 155] width 98 height 8
type textarea "<?php /** * ACAB Admin Extras - Complete CRUD Management */ if (!defined('ABSPA…"
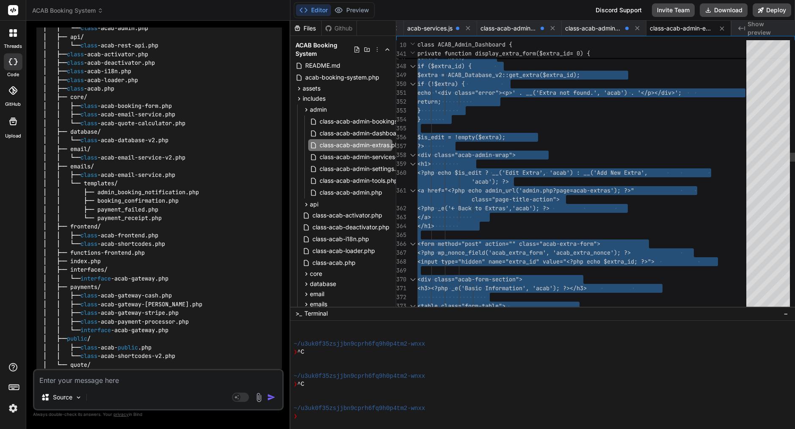
click at [515, 154] on span "<div class="acab-admin-wrap">" at bounding box center [466, 155] width 98 height 8
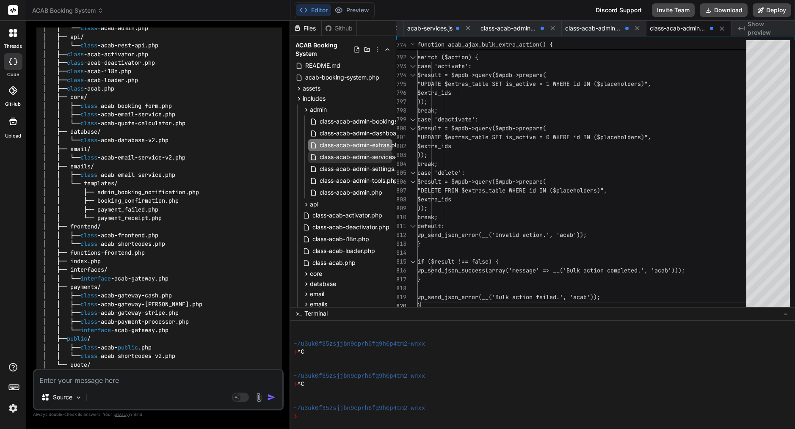
click at [357, 159] on span "class-acab-admin-services-v2.php" at bounding box center [368, 157] width 99 height 10
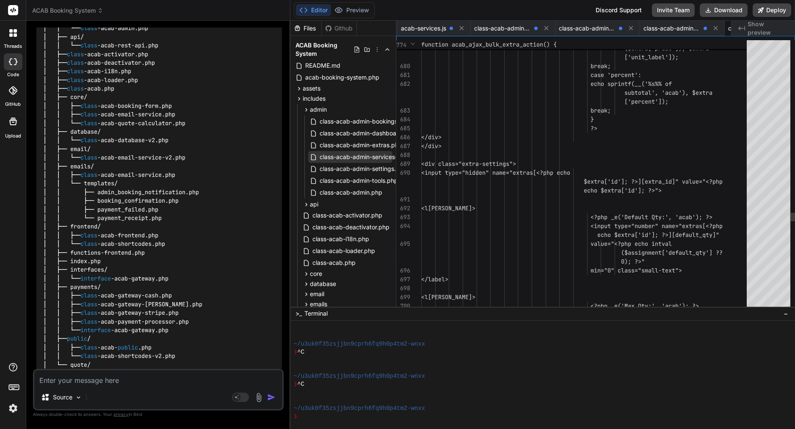
scroll to position [0, 780]
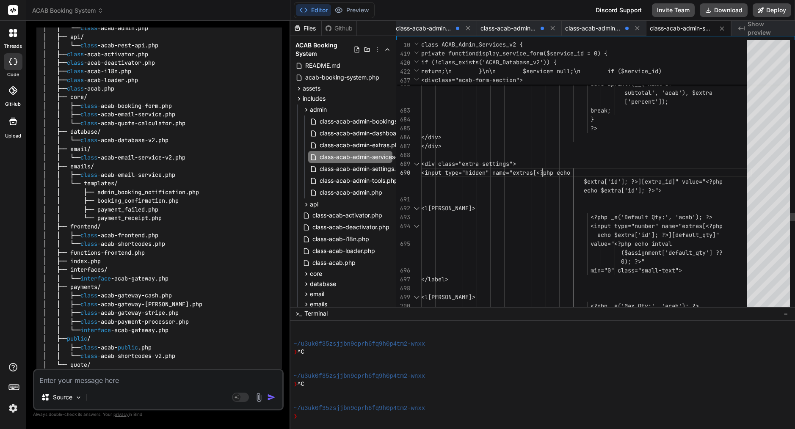
click at [516, 168] on span "<div c lass="extra-settings">" at bounding box center [468, 164] width 95 height 9
type textarea "<?php /** * ACAB Admin Services v2 - Complete CRUD with Extras Assignment */ if…"
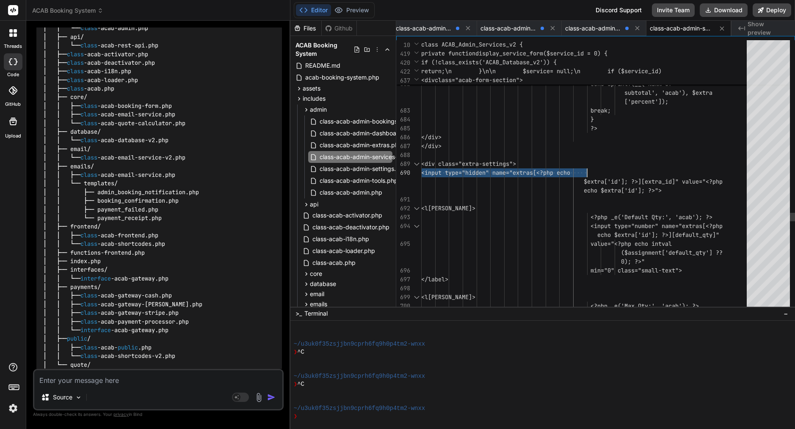
click at [516, 168] on span "<div c lass="extra-settings">" at bounding box center [468, 164] width 95 height 9
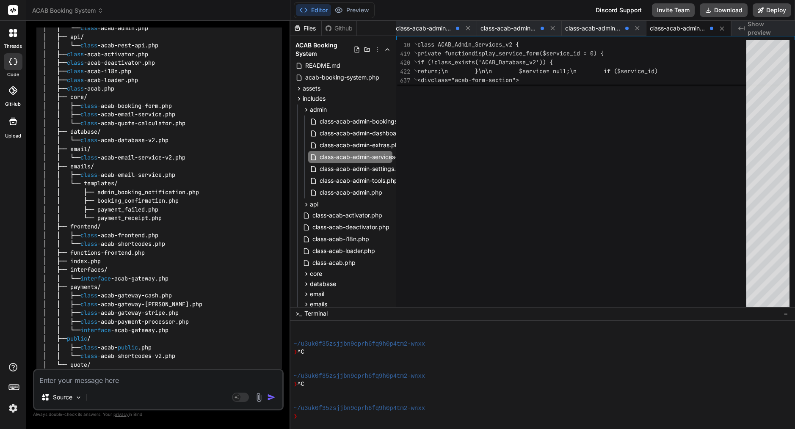
scroll to position [0, 0]
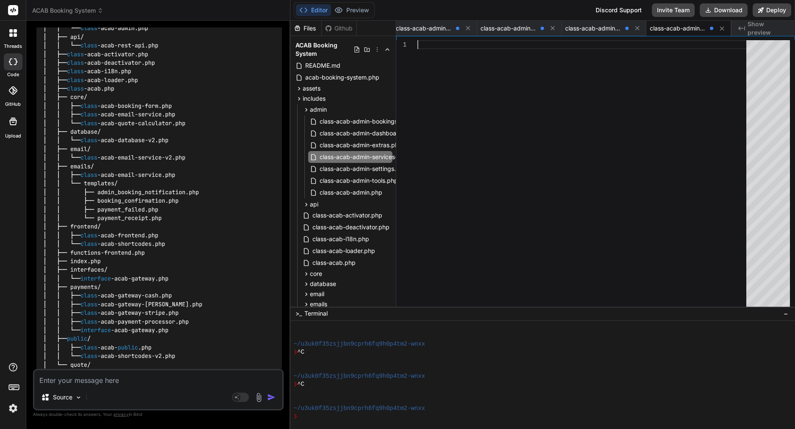
type textarea "case 'room': return $currency . number_format(floatval($service['room_price'] ?…"
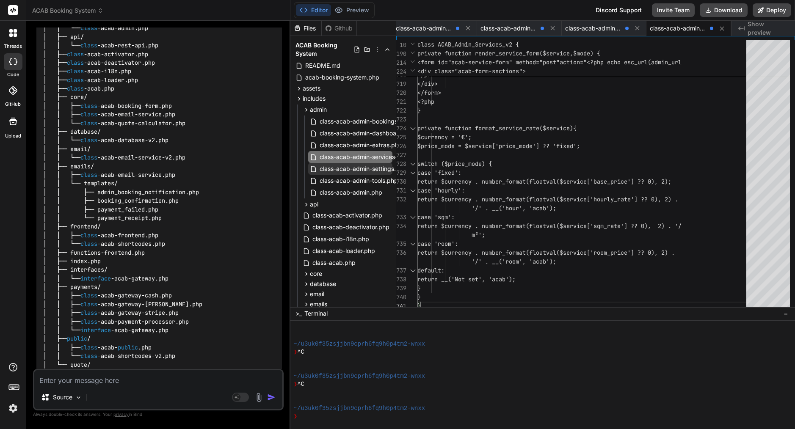
click at [352, 172] on span "class-acab-admin-settings.php" at bounding box center [363, 169] width 89 height 10
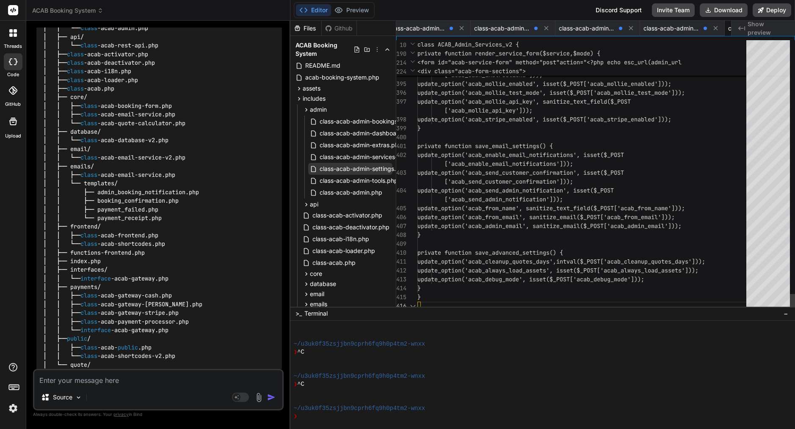
scroll to position [0, 0]
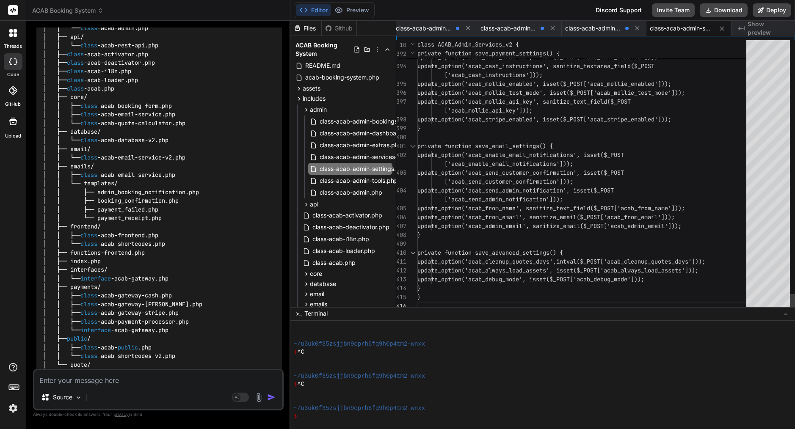
click at [531, 161] on span "['acab_enable_email_notifications']));" at bounding box center [508, 164] width 129 height 8
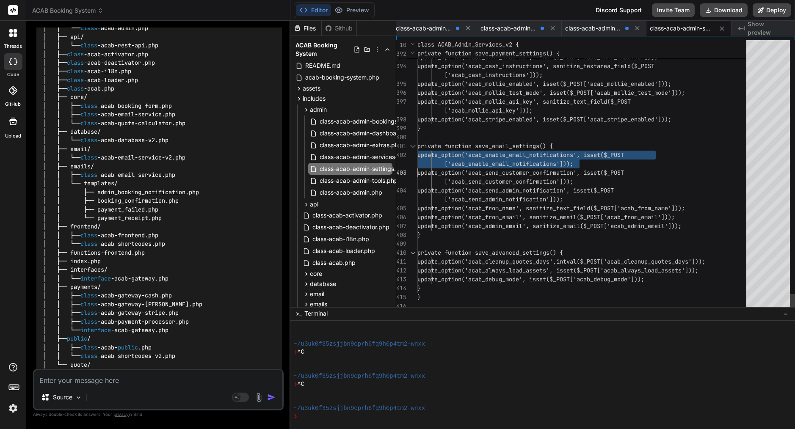
type textarea "<?php /** * ACAB Admin Settings Class */ if (!defined('ABSPATH')) { exit; } cla…"
click at [531, 161] on span "['acab_enable_email_notifications']));" at bounding box center [508, 164] width 129 height 8
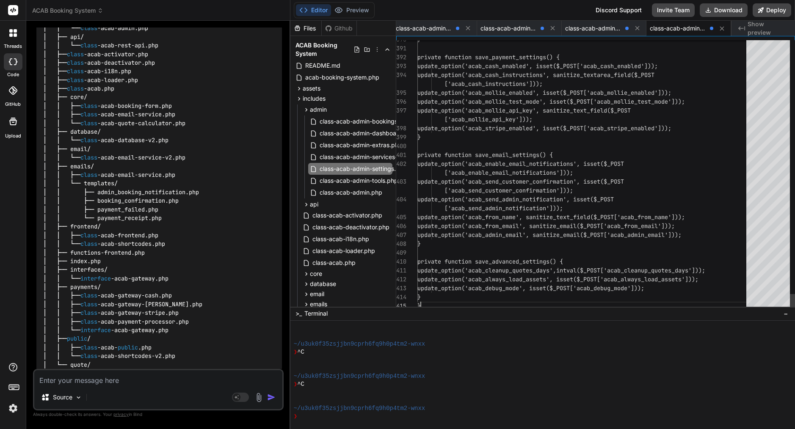
scroll to position [80, 0]
click at [385, 179] on span "class-acab-admin-tools.php" at bounding box center [359, 181] width 80 height 10
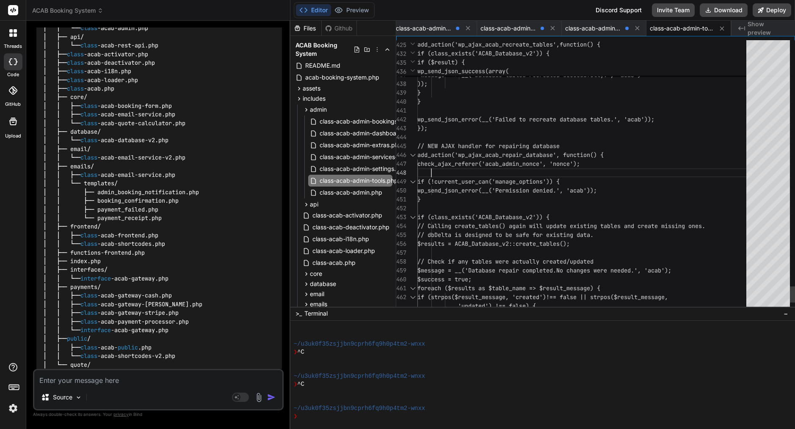
click at [537, 170] on div at bounding box center [584, 172] width 334 height 9
type textarea "<?php /** * ACAB Admin Tools Class */ if (!defined('ABSPATH')) { exit; } class …"
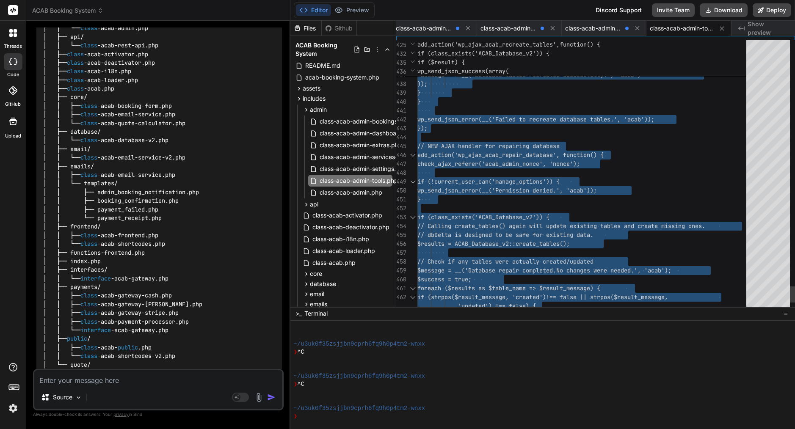
click at [537, 170] on div at bounding box center [584, 172] width 334 height 9
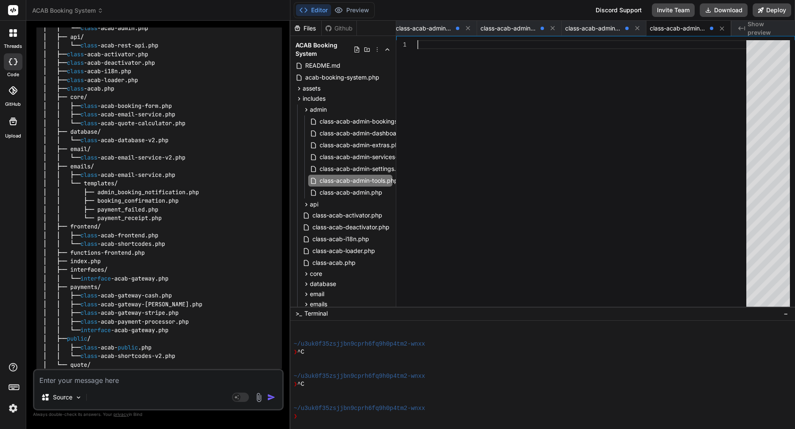
scroll to position [53, 0]
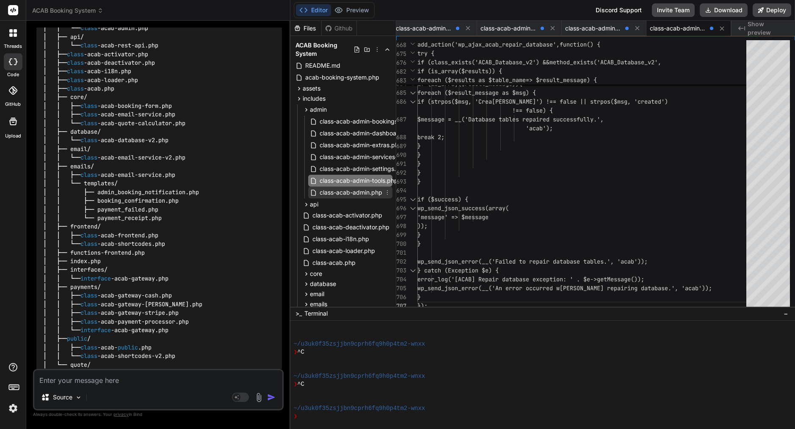
click at [356, 189] on span "class-acab-admin.php" at bounding box center [351, 192] width 64 height 10
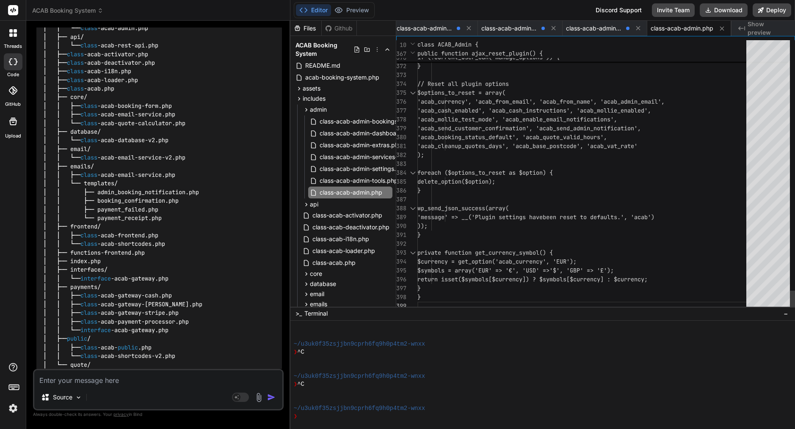
click at [476, 156] on div ");" at bounding box center [584, 155] width 334 height 9
type textarea "<?php /** * ACAB Admin Class - Enhanced */ if (!defined('ABSPATH')) { exit; } c…"
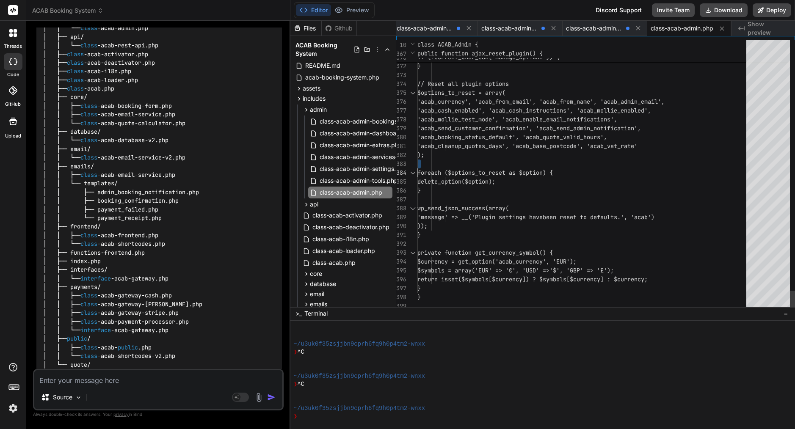
scroll to position [0, 0]
click at [476, 156] on div ");" at bounding box center [584, 155] width 334 height 9
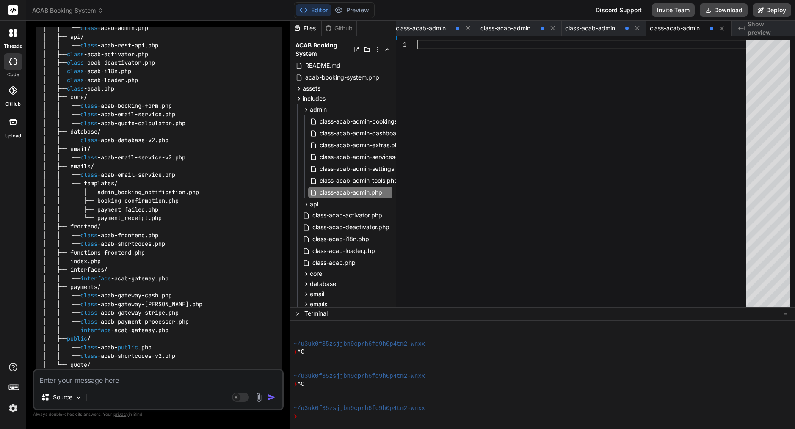
scroll to position [80, 0]
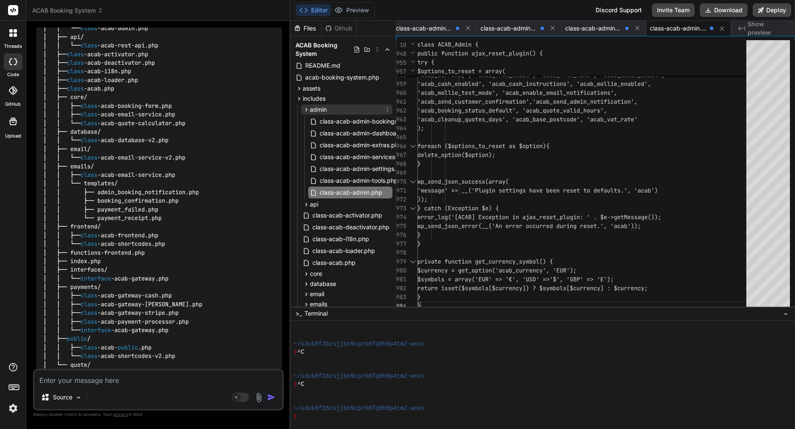
click at [305, 109] on icon at bounding box center [306, 109] width 7 height 7
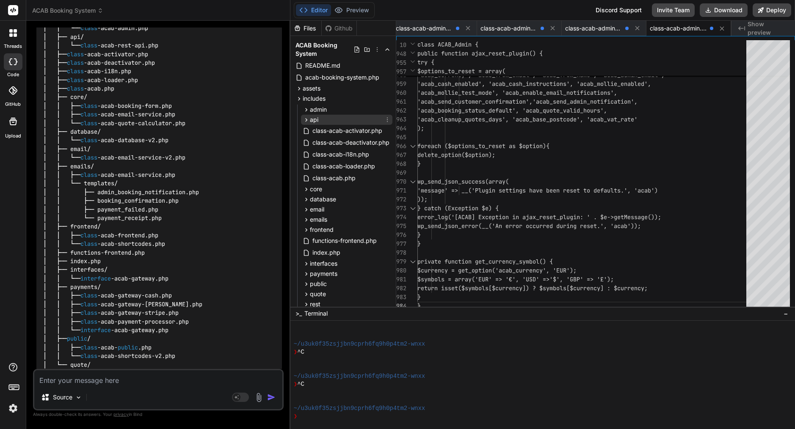
click at [306, 121] on icon at bounding box center [306, 119] width 7 height 7
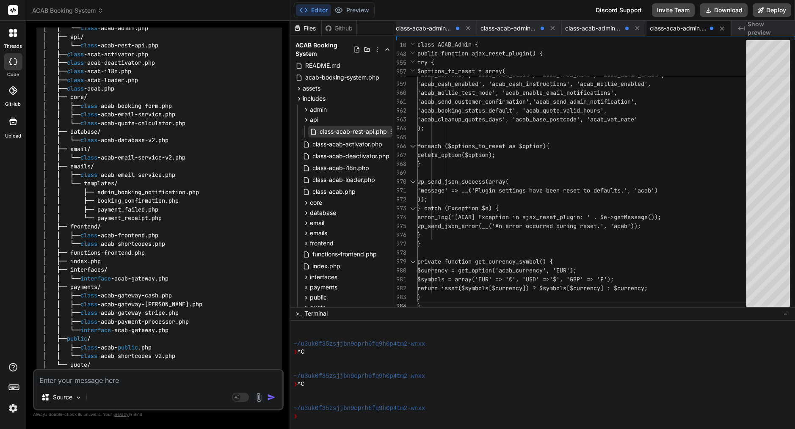
click at [336, 133] on span "class-acab-rest-api.php" at bounding box center [353, 132] width 69 height 10
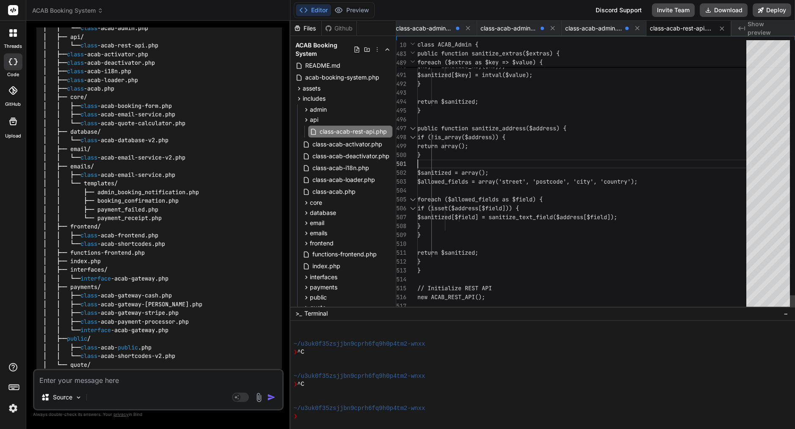
click at [483, 157] on div "}" at bounding box center [584, 155] width 334 height 9
type textarea "<?php /** * ACAB REST API - Complete Implementation */ if (!defined('ABSPATH'))…"
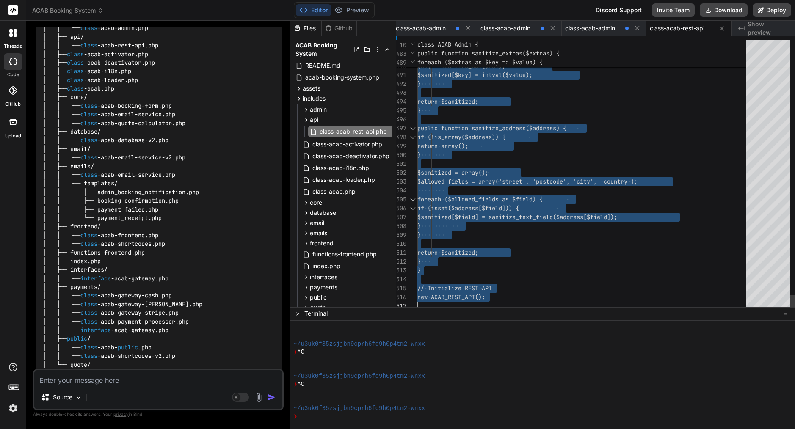
click at [483, 157] on div "}" at bounding box center [584, 155] width 334 height 9
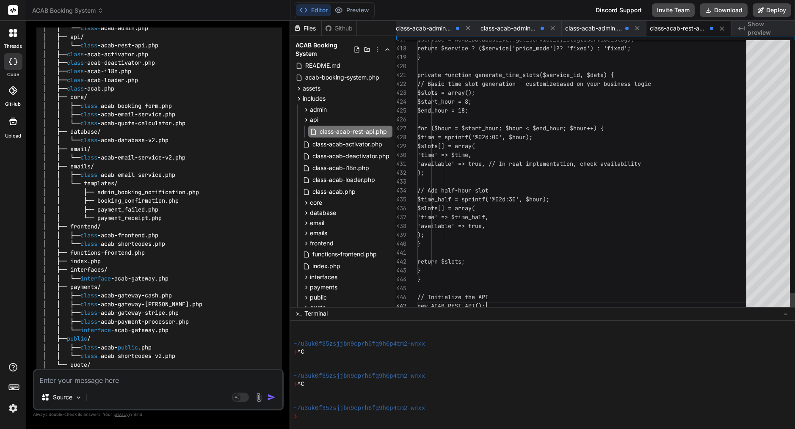
scroll to position [9, 0]
click at [306, 118] on icon at bounding box center [306, 119] width 7 height 7
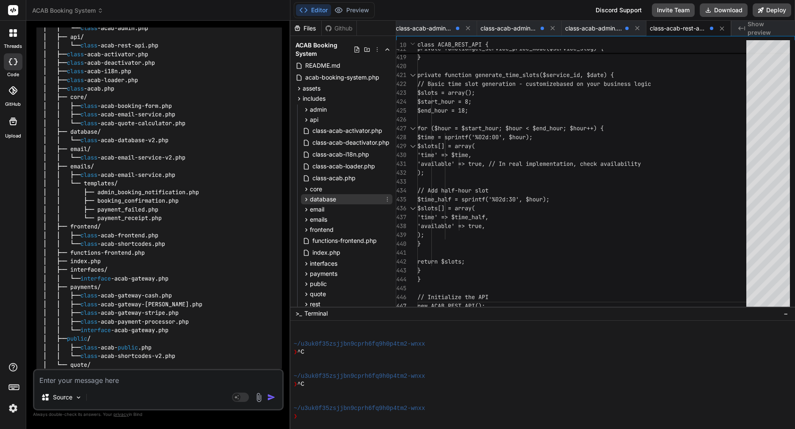
click at [308, 200] on icon at bounding box center [306, 199] width 7 height 7
click at [341, 206] on span "class-acab-database-v2.php" at bounding box center [360, 211] width 83 height 10
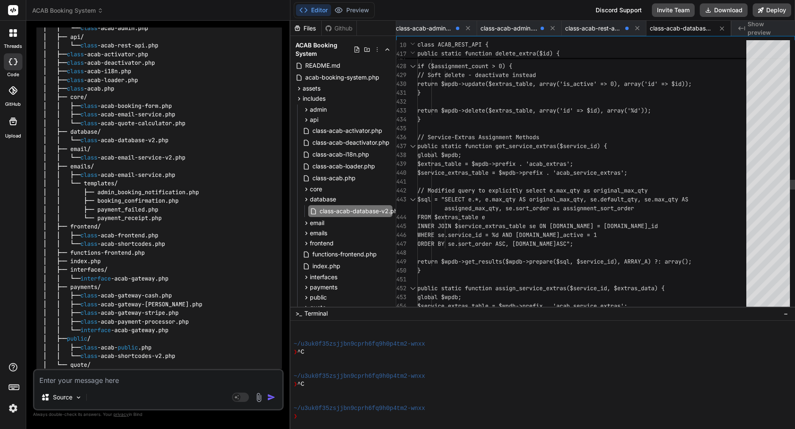
click at [458, 176] on span "$service_extras_table = $wpdb->prefix . 'a cab_service_extras';" at bounding box center [522, 172] width 210 height 9
type textarea "<?php /** * ACAB Database v2 - Enhanced with Services & Extras */ if (!defined(…"
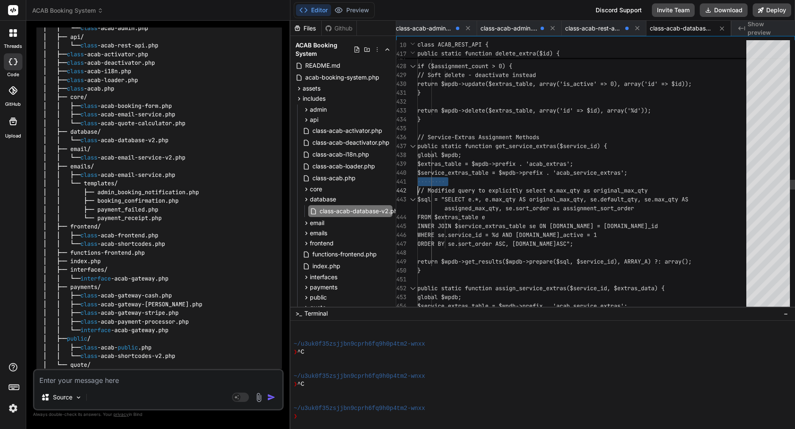
click at [458, 176] on span "$service_extras_table = $wpdb->prefix . 'a cab_service_extras';" at bounding box center [522, 172] width 210 height 9
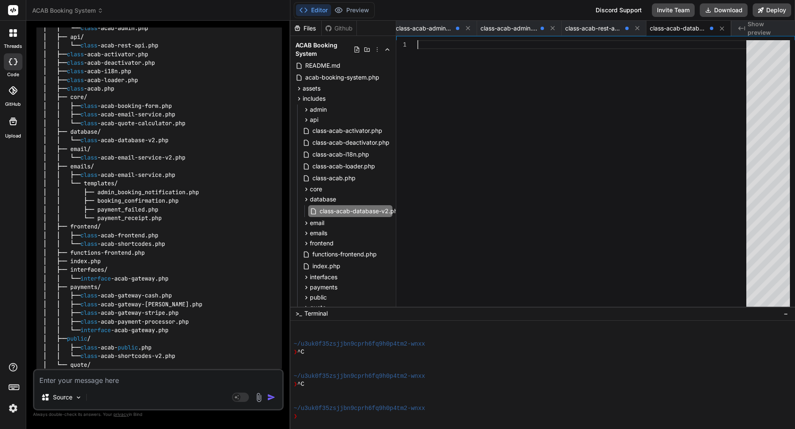
scroll to position [80, 0]
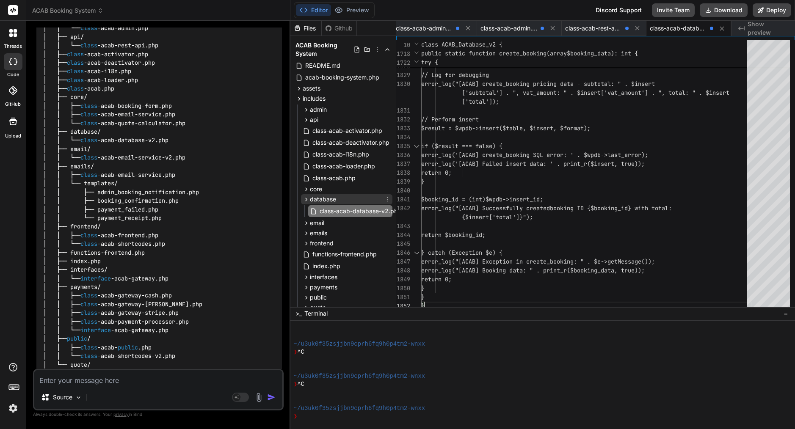
click at [307, 197] on icon at bounding box center [306, 199] width 7 height 7
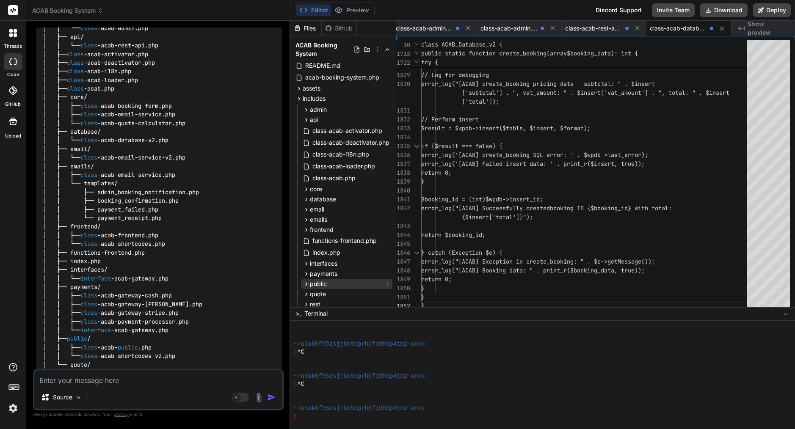
click at [308, 281] on icon at bounding box center [306, 284] width 7 height 7
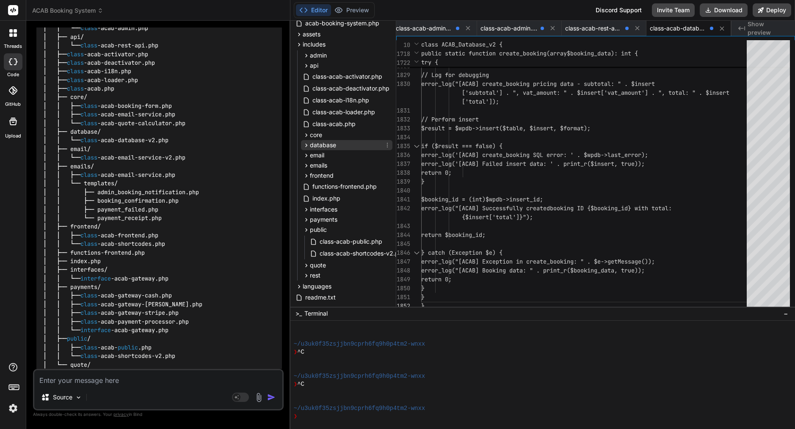
scroll to position [62, 0]
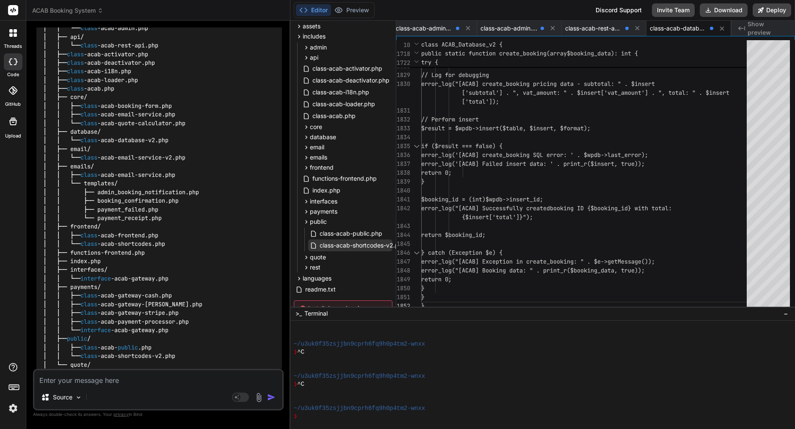
click at [373, 247] on span "class-acab-shortcodes-v2.php" at bounding box center [363, 245] width 88 height 10
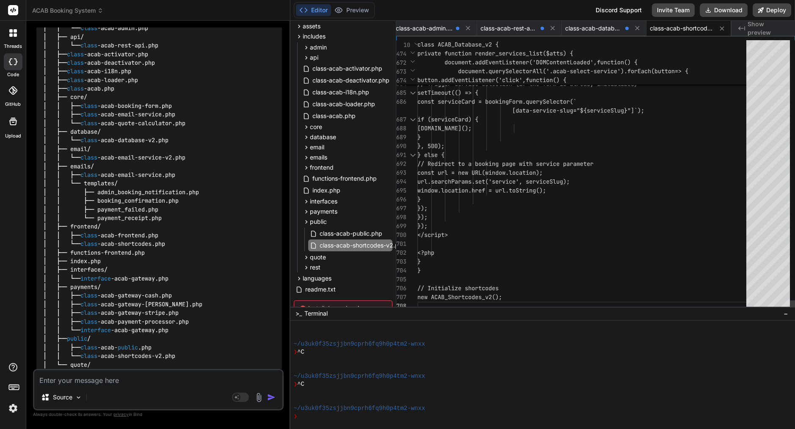
click at [514, 202] on div "}" at bounding box center [584, 199] width 334 height 9
type textarea "<?php /** * ACAB Shortcodes v2 - Enhanced Multi-Step Form */ if (!defined('ABSP…"
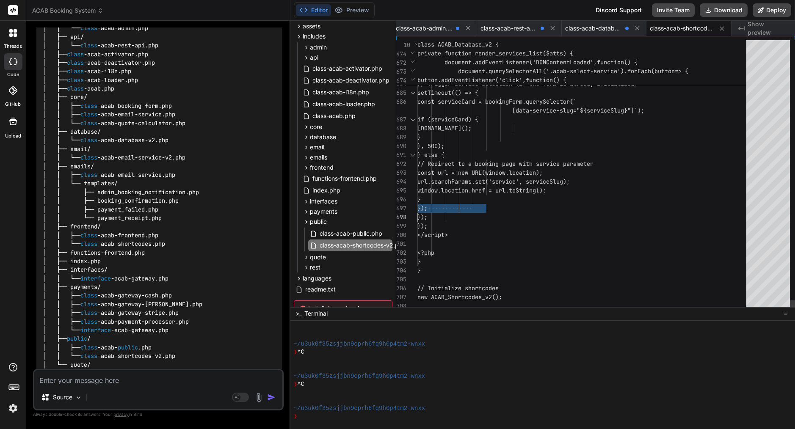
click at [514, 202] on div "}" at bounding box center [584, 199] width 334 height 9
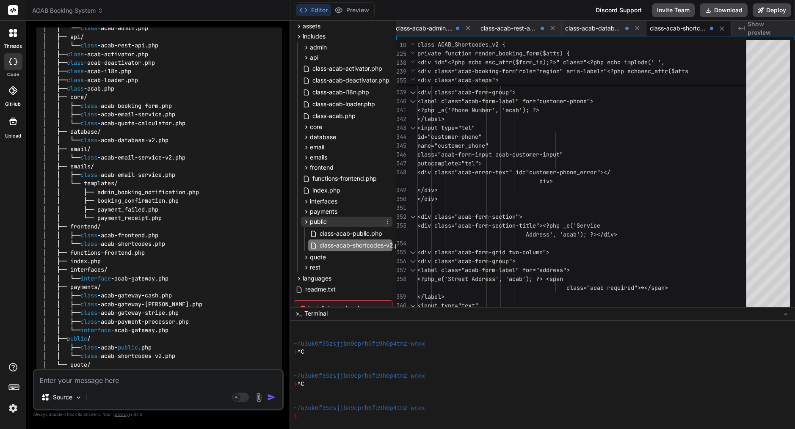
scroll to position [85, 0]
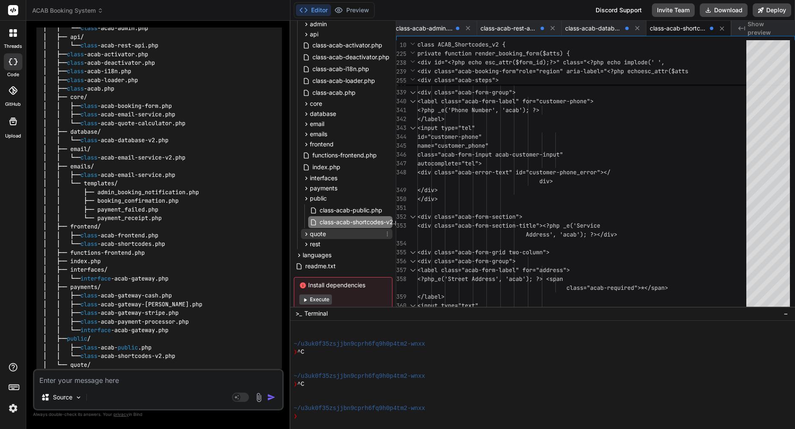
click at [319, 236] on span "quote" at bounding box center [318, 234] width 16 height 8
click at [354, 243] on span "class-acab-quote-calculator-v2.php" at bounding box center [370, 246] width 102 height 10
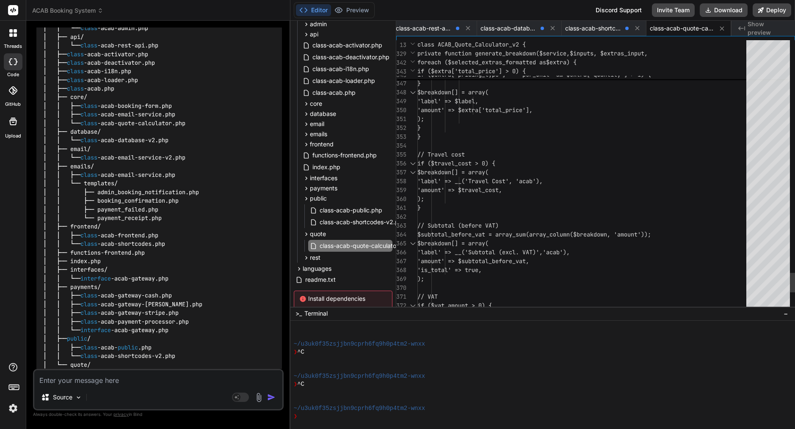
click at [505, 200] on div ");" at bounding box center [584, 199] width 334 height 9
type textarea "<?php /** * ACAB Quote Calculator v2.1 * * @package ACAB * @since 2.1.0 */ if (…"
click at [505, 200] on div ");" at bounding box center [584, 199] width 334 height 9
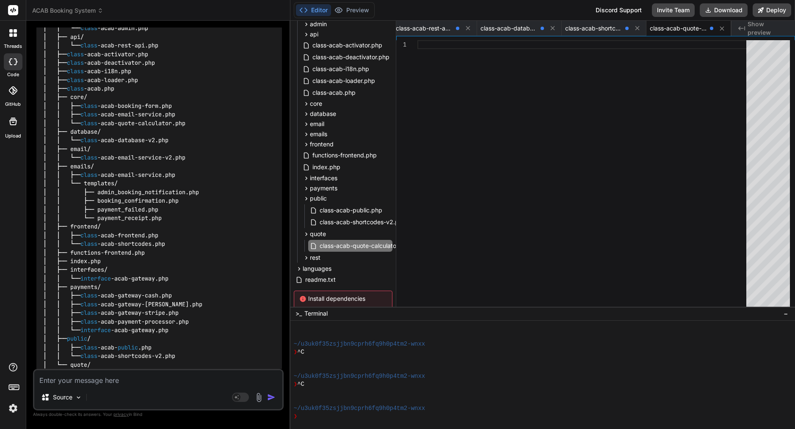
type textarea "}"
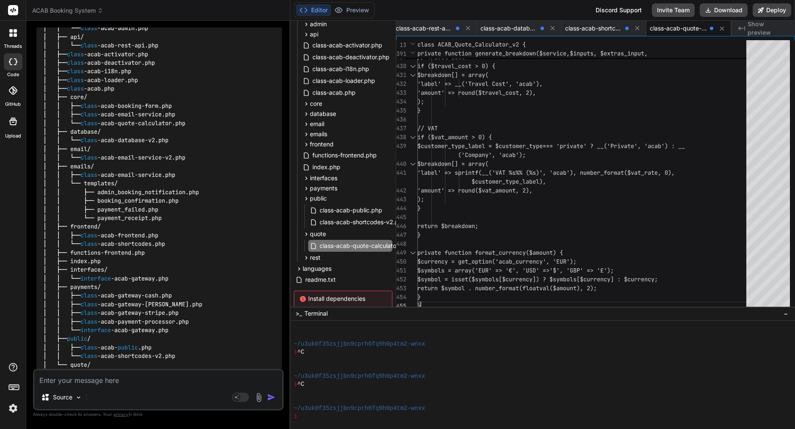
click at [140, 383] on textarea at bounding box center [158, 377] width 248 height 15
click at [238, 400] on rect at bounding box center [237, 398] width 8 height 8
click at [127, 396] on p "[PERSON_NAME] 4 S.." at bounding box center [134, 397] width 63 height 8
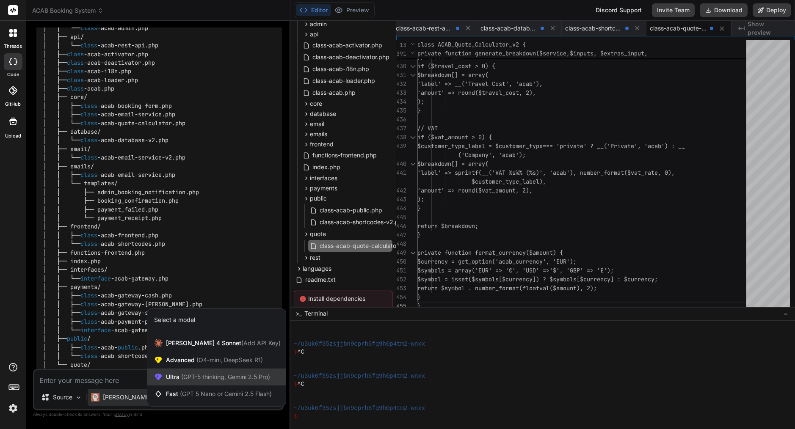
click at [184, 378] on span "(GPT-5 thinking, Gemini 2.5 Pro)" at bounding box center [224, 376] width 91 height 7
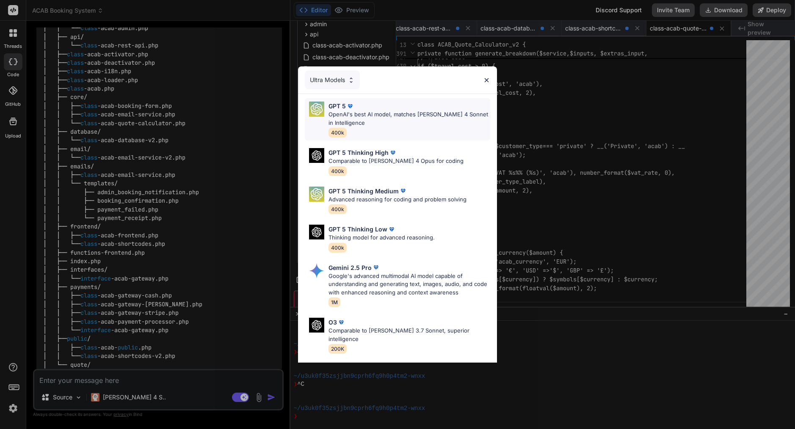
click at [362, 107] on div "GPT 5" at bounding box center [409, 106] width 162 height 9
type textarea "x"
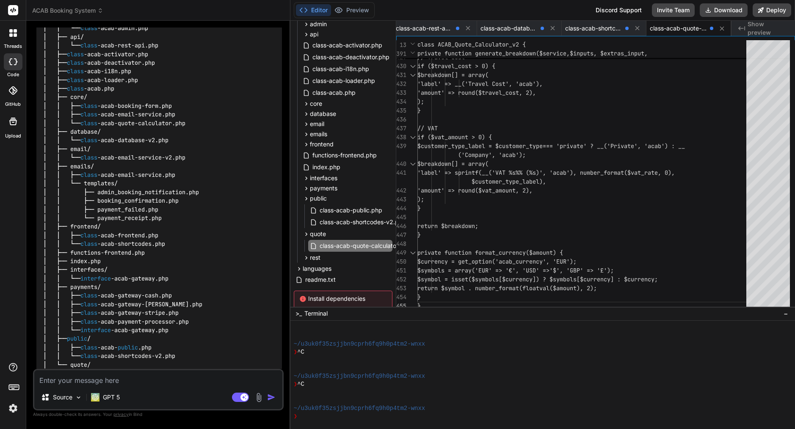
click at [98, 387] on div "Source GPT 5 Agent Mode. When this toggle is activated, AI automatically makes …" at bounding box center [158, 389] width 250 height 41
click at [104, 379] on textarea at bounding box center [158, 377] width 248 height 15
paste textarea "Title: Patch create_booking() in ACAB Database V2 to Save Totals Context: In in…"
type textarea "Title: Patch create_booking() in ACAB Database V2 to Save Totals Context: In in…"
type textarea "x"
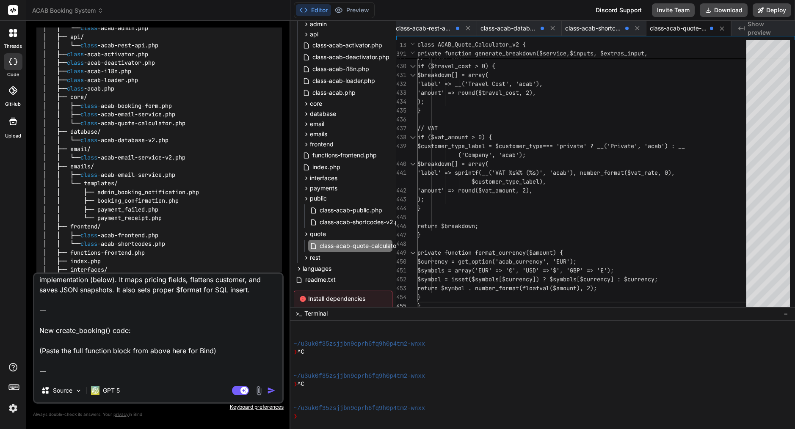
scroll to position [104, 0]
drag, startPoint x: 216, startPoint y: 350, endPoint x: 37, endPoint y: 350, distance: 178.6
click at [37, 350] on textarea "Title: Patch create_booking() in ACAB Database V2 to Save Totals Context: In in…" at bounding box center [158, 326] width 248 height 105
paste textarea "public static function create_booking($booking_data) { global $wpdb; $table = $…"
type textarea "Lorem: Ipsum dolors_ametcon() ad ELIT Seddoeiu T7 in Utla Etdolo Magnaal: En ad…"
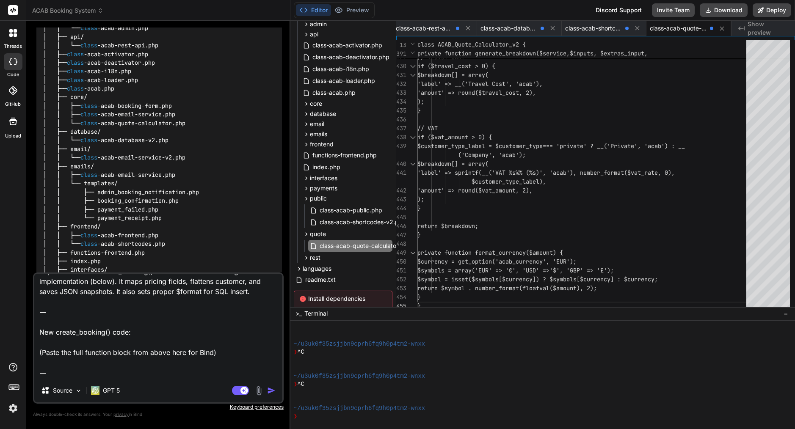
type textarea "x"
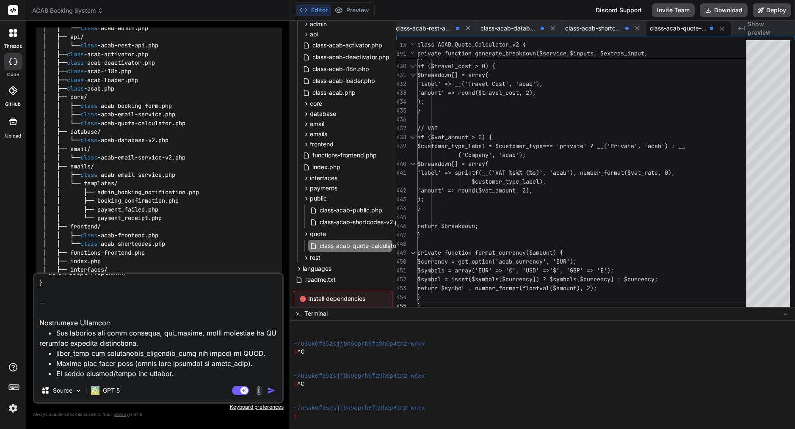
scroll to position [1088, 0]
type textarea "Lorem: Ipsum dolors_ametcon() ad ELIT Seddoeiu T7 in Utla Etdolo Magnaal: En ad…"
click at [274, 387] on img "button" at bounding box center [271, 390] width 8 height 8
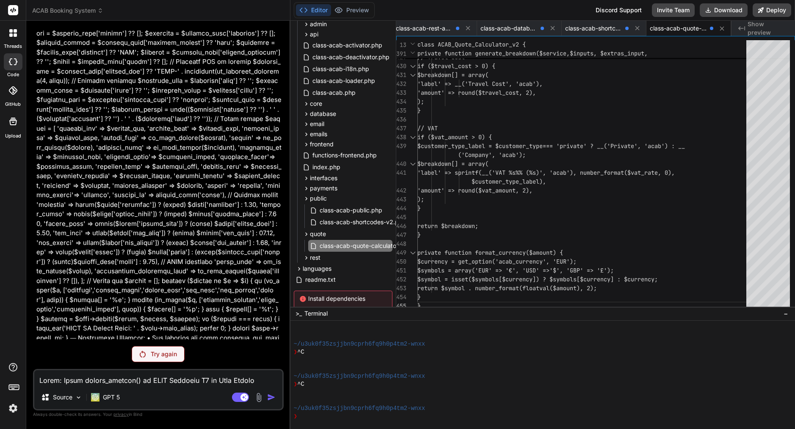
scroll to position [1953, 0]
click at [165, 361] on div "Try again" at bounding box center [158, 354] width 53 height 16
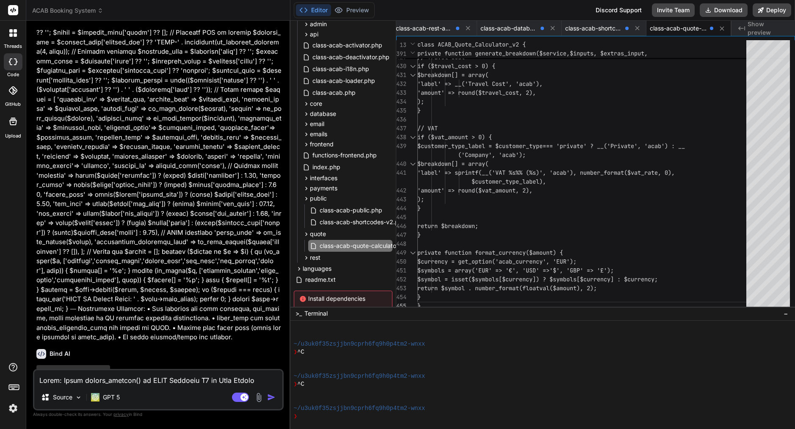
scroll to position [1982, 0]
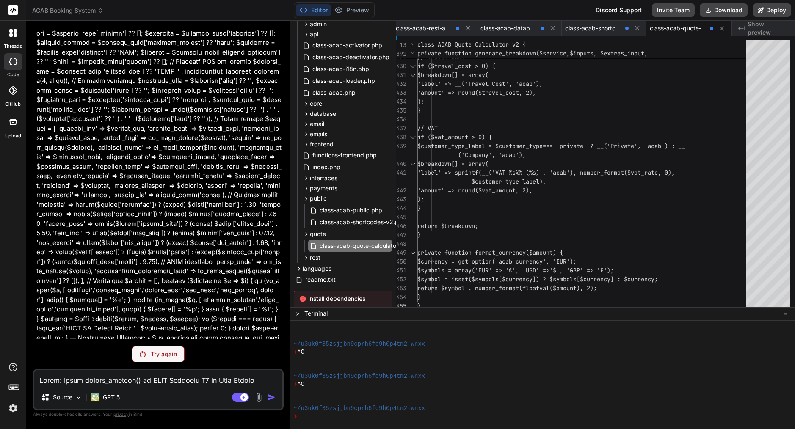
click at [166, 353] on p "Try again" at bounding box center [164, 354] width 26 height 8
click at [101, 394] on div "GPT 5" at bounding box center [105, 397] width 29 height 8
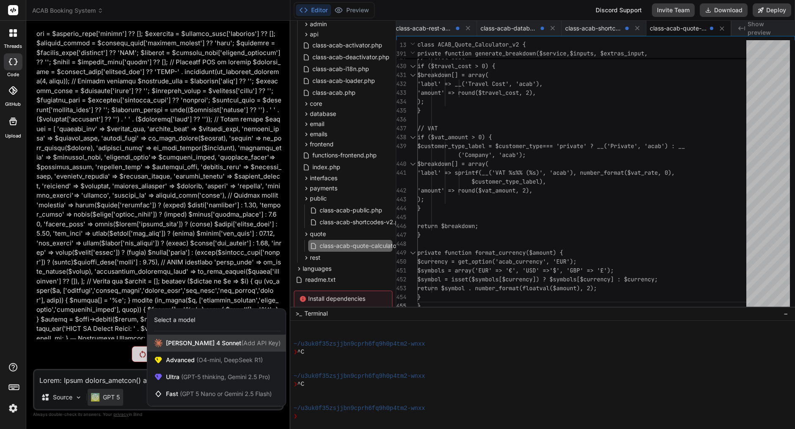
click at [193, 345] on span "[PERSON_NAME] 4 Sonnet (Add API Key)" at bounding box center [223, 343] width 115 height 8
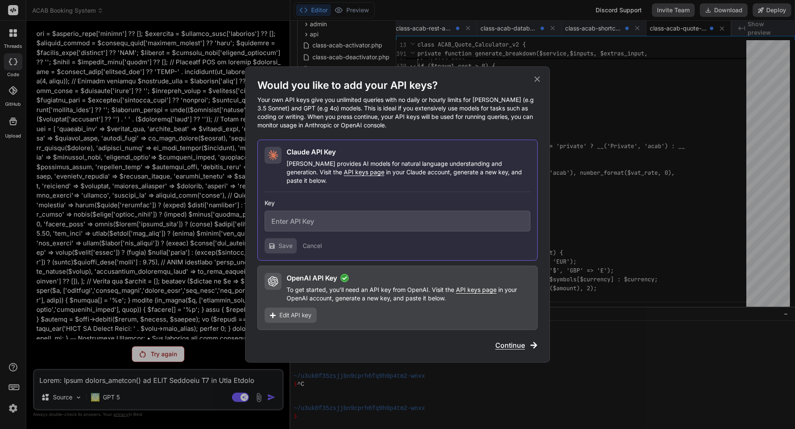
click at [538, 82] on icon at bounding box center [537, 80] width 6 height 6
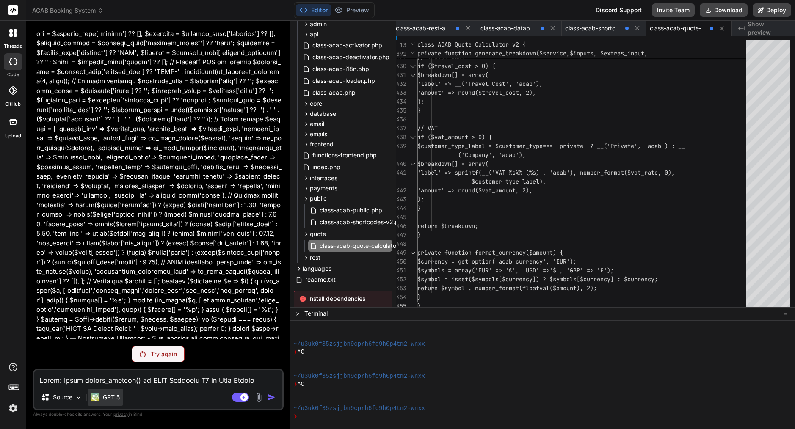
click at [112, 400] on p "GPT 5" at bounding box center [111, 397] width 17 height 8
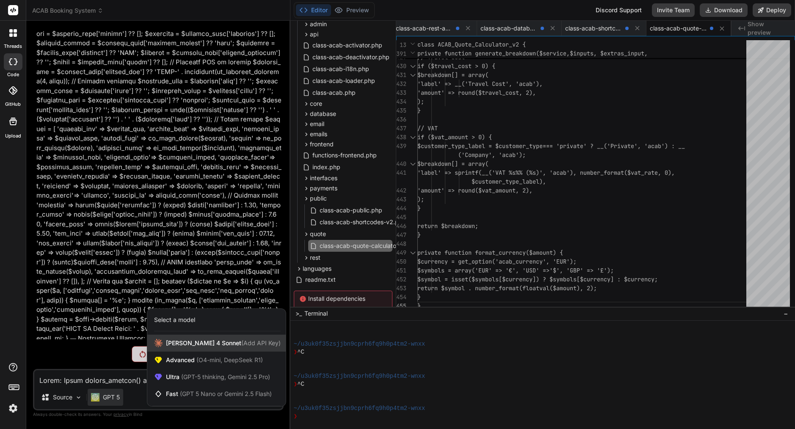
click at [183, 341] on span "[PERSON_NAME] 4 Sonnet (Add API Key)" at bounding box center [223, 343] width 115 height 8
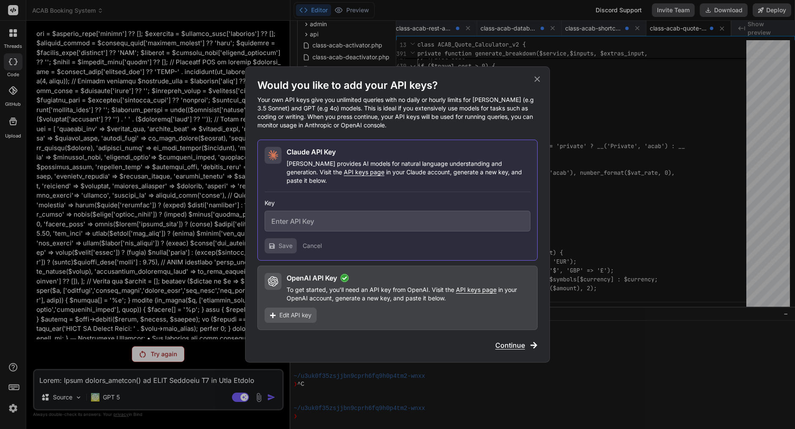
click at [501, 340] on span "Continue" at bounding box center [510, 345] width 30 height 10
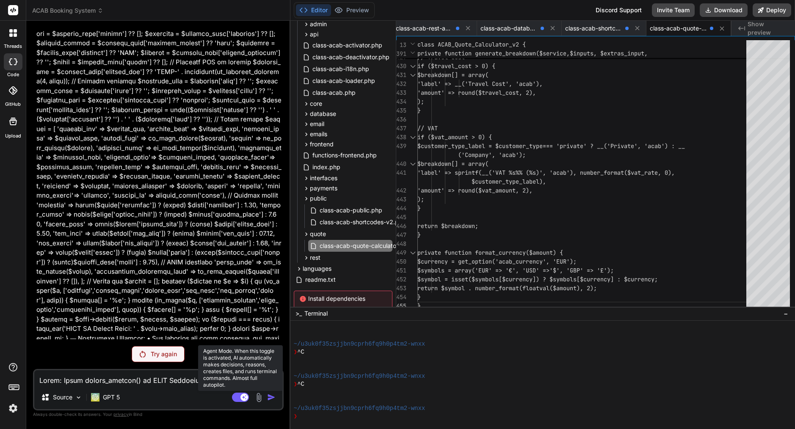
click at [239, 399] on rect at bounding box center [240, 397] width 17 height 9
click at [243, 396] on rect at bounding box center [240, 397] width 17 height 9
click at [105, 395] on p "GPT 5" at bounding box center [111, 397] width 17 height 8
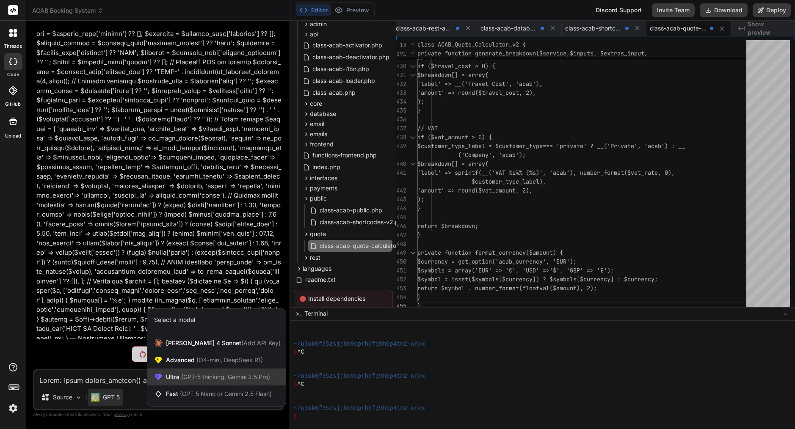
click at [195, 369] on div "Ultra (GPT-5 thinking, Gemini 2.5 Pro)" at bounding box center [216, 377] width 138 height 17
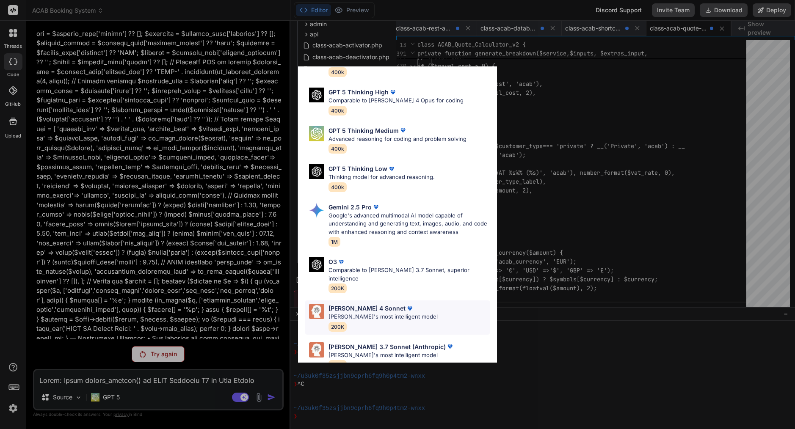
scroll to position [60, 0]
click at [408, 290] on div "GPT 5 OpenAI's best AI model, matches [PERSON_NAME] 4 Sonnet in Intelligence 40…" at bounding box center [397, 203] width 199 height 339
click at [409, 304] on div "[PERSON_NAME] 4 Sonnet" at bounding box center [382, 308] width 109 height 9
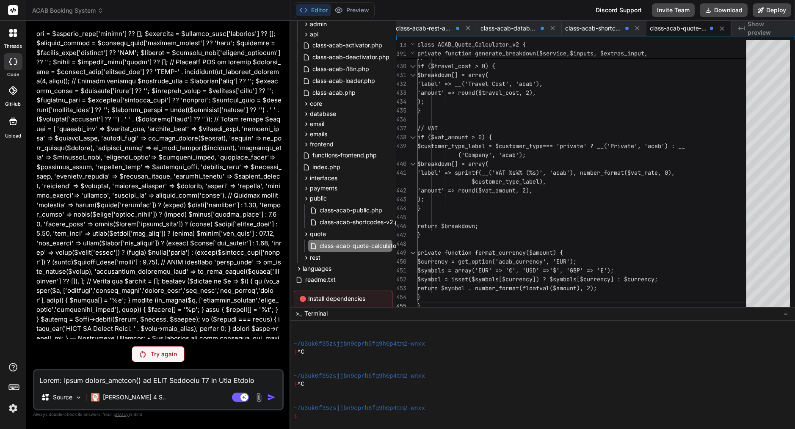
scroll to position [0, 0]
click at [161, 353] on p "Try again" at bounding box center [164, 354] width 26 height 8
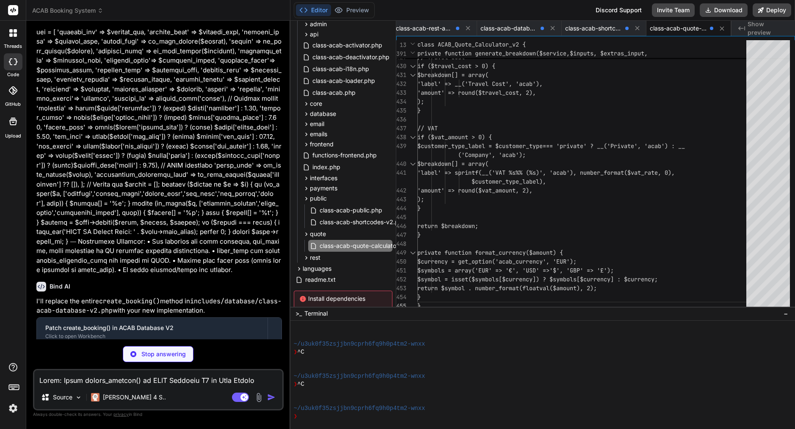
scroll to position [2049, 0]
type textarea "x"
type textarea "$set_clause = implode(', ', $set_clauses); $params = array_merge($params, $ids)…"
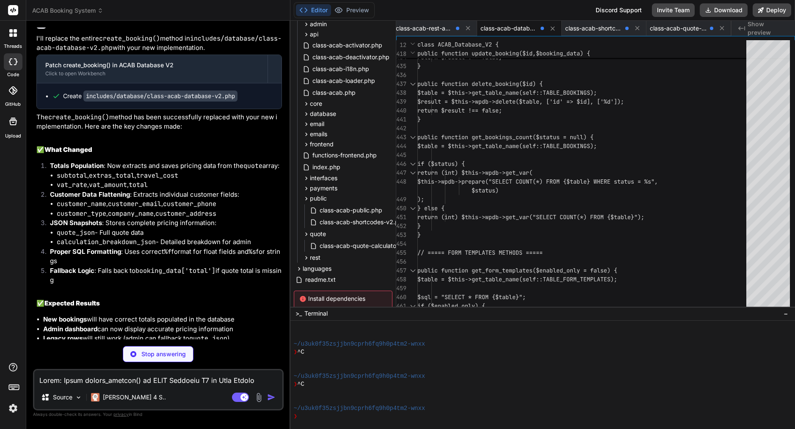
scroll to position [2301, 0]
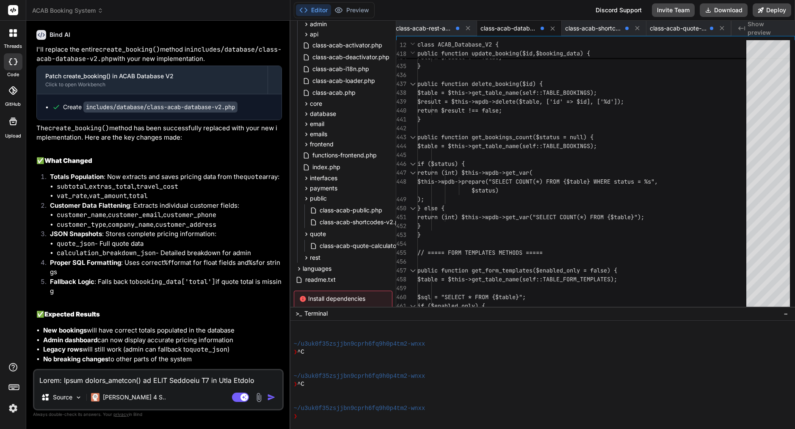
type textarea "x"
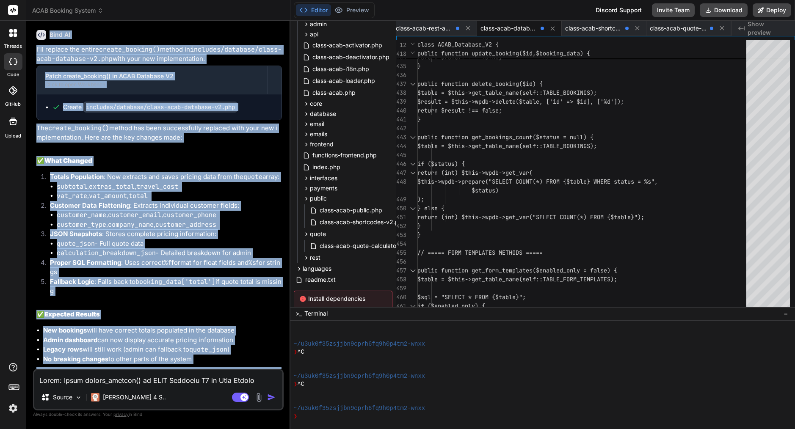
drag, startPoint x: 50, startPoint y: 69, endPoint x: 173, endPoint y: 362, distance: 318.0
click at [173, 362] on div "Bind AI I'll replace the entire create_booking() method in includes/database/cl…" at bounding box center [158, 209] width 245 height 373
copy div "Lore IP D'si ametcon adi elitse doeius_tempori() utlabo et dolorema/aliquaen/ad…"
click at [94, 258] on p "Proper SQL Formatting : Uses correct %f format for float fields and %s for stri…" at bounding box center [166, 267] width 232 height 19
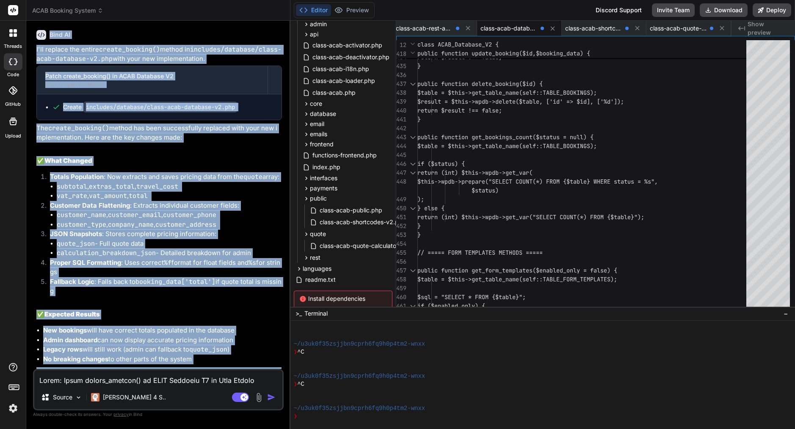
click at [98, 277] on p "Fallback Logic : Falls back to booking_data['total'] if quote total is missing" at bounding box center [166, 286] width 232 height 19
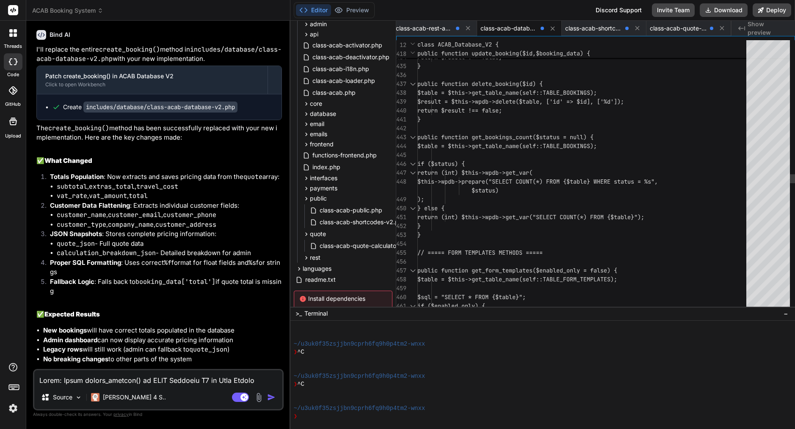
click at [506, 140] on span "public function get_bookings_count($status = n" at bounding box center [495, 137] width 156 height 8
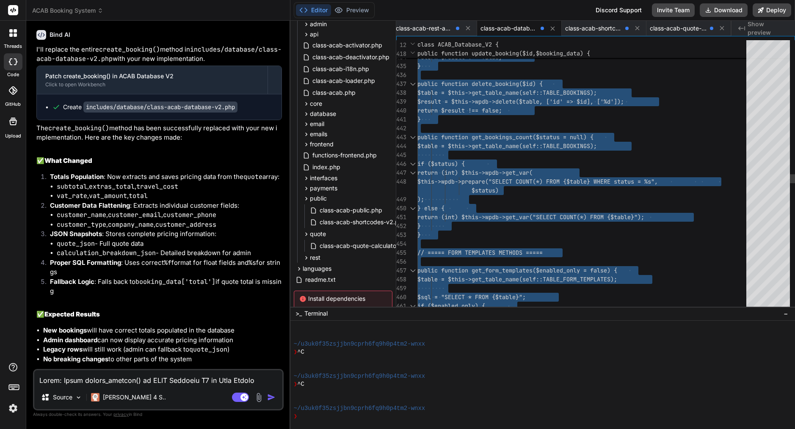
click at [531, 167] on div "if ($status) {" at bounding box center [584, 164] width 334 height 9
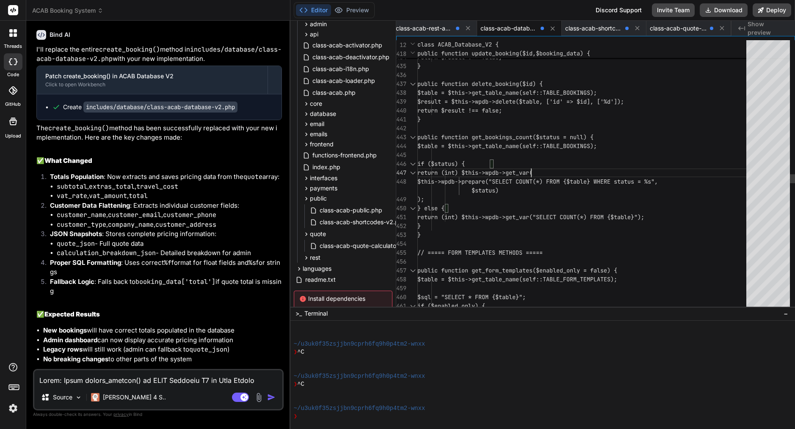
scroll to position [44, 0]
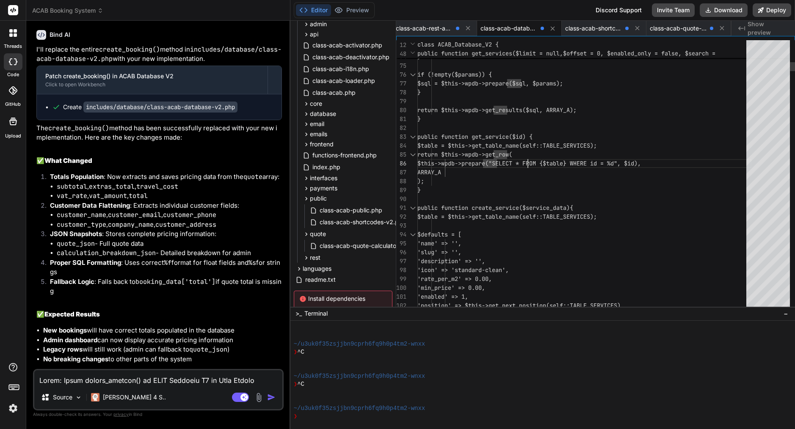
click at [512, 157] on span "return $this->wpdb->get_row(" at bounding box center [464, 155] width 95 height 8
type textarea "<?php /** * ACAB Database V2 Class * Enhanced database operations for the ACAB …"
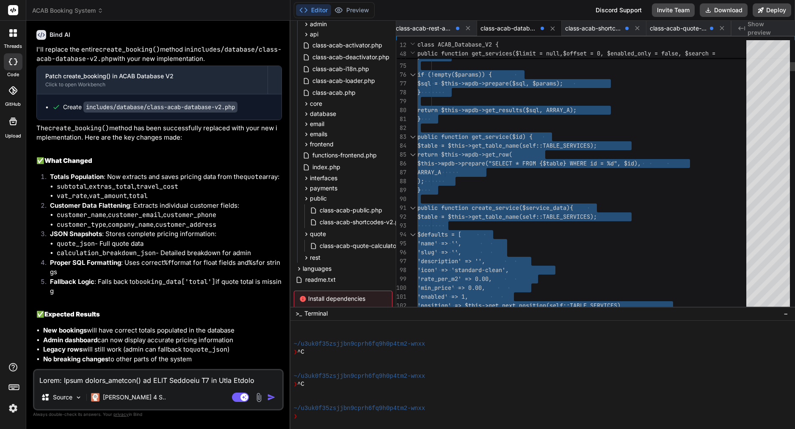
click at [512, 157] on span "return $this->wpdb->get_row(" at bounding box center [464, 155] width 95 height 8
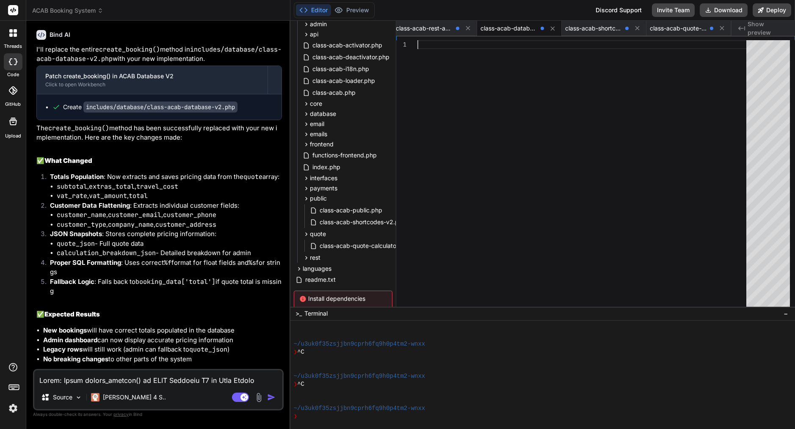
type textarea "return $booking_id; } catch (Exception $e) { error_log("[ACAB] Exception in cre…"
